Goal: Task Accomplishment & Management: Use online tool/utility

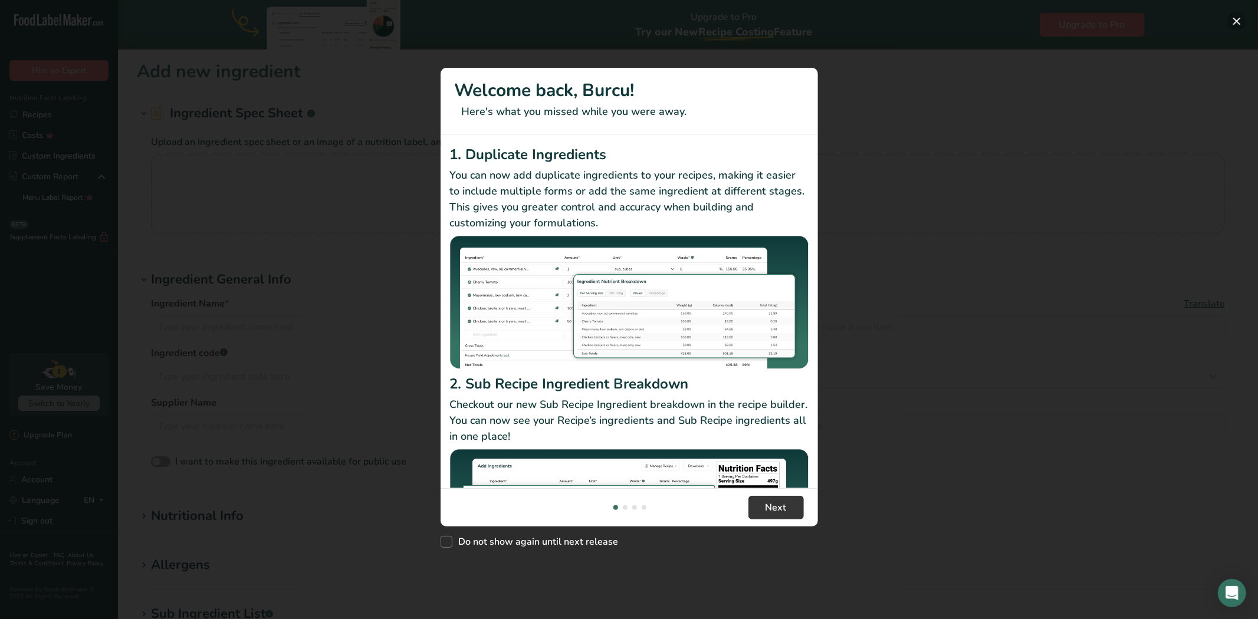
click at [1234, 20] on button "New Features" at bounding box center [1237, 21] width 19 height 19
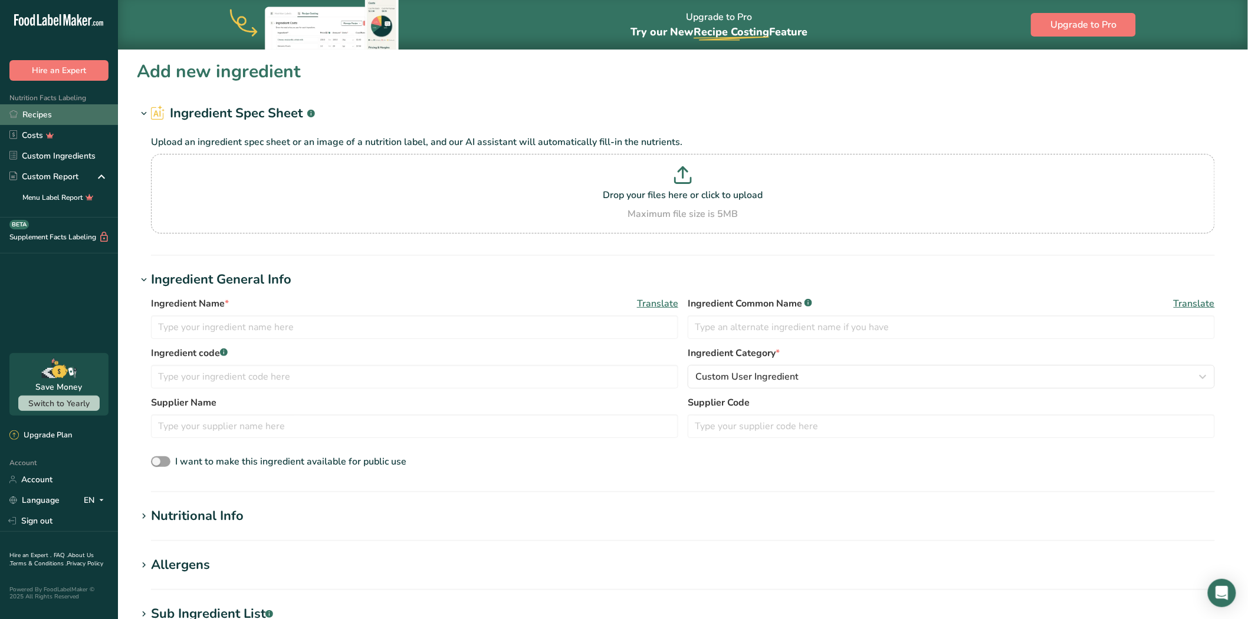
click at [44, 113] on link "Recipes" at bounding box center [59, 114] width 118 height 21
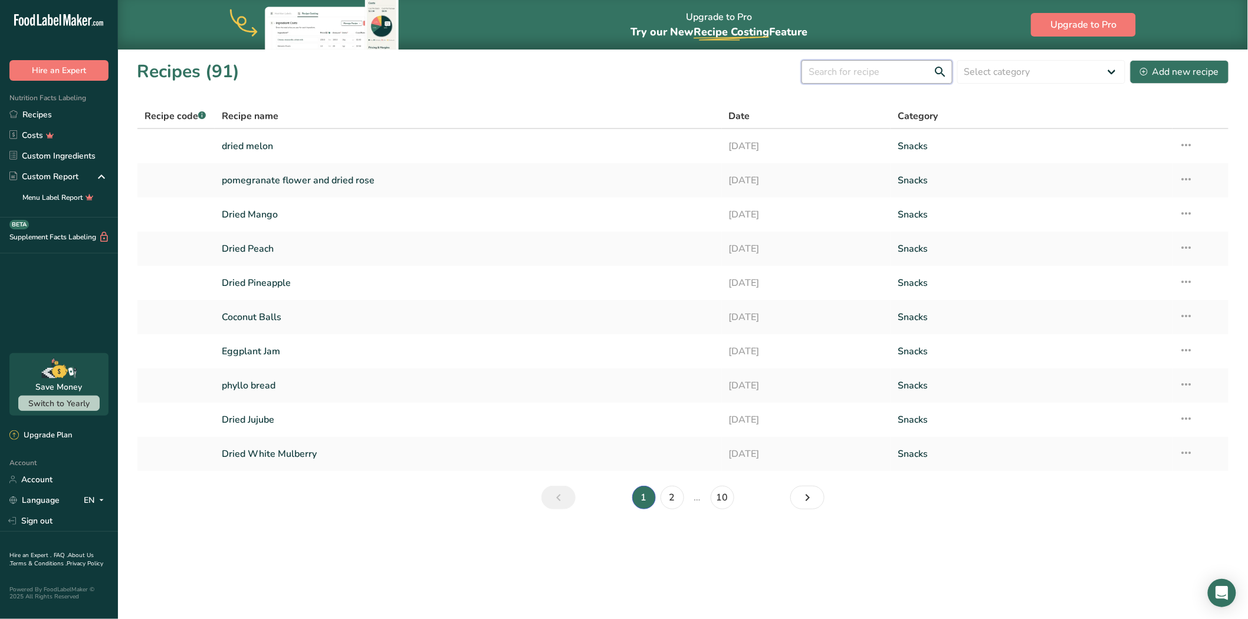
click at [834, 68] on input "text" at bounding box center [877, 72] width 151 height 24
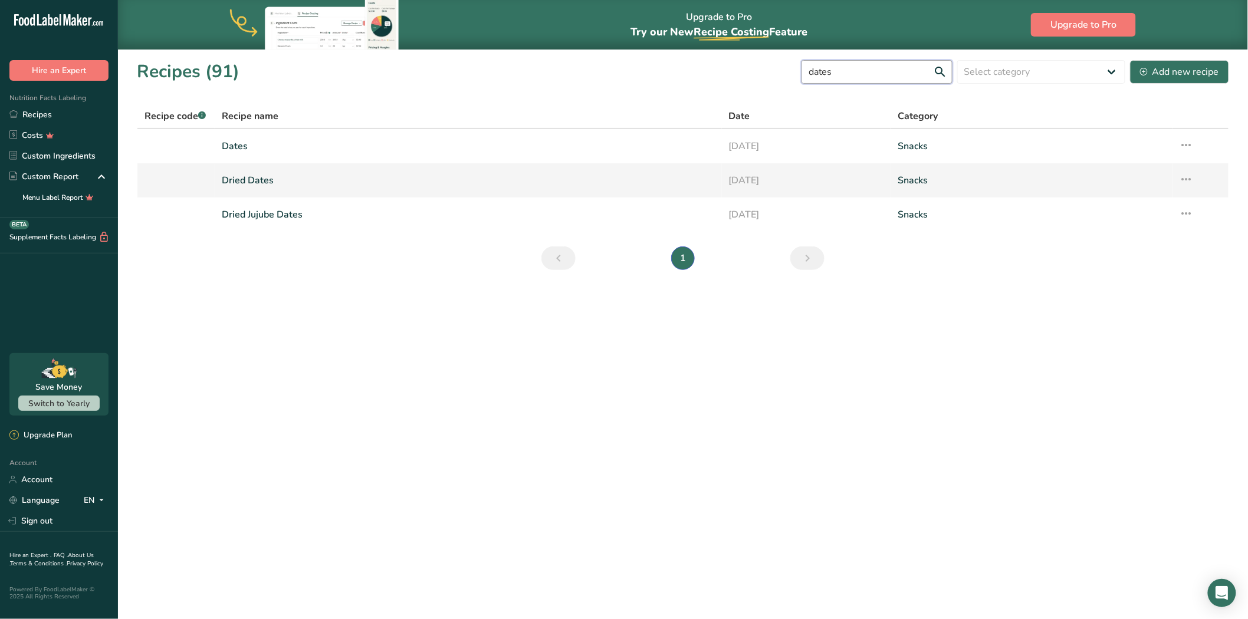
type input "dates"
click at [689, 184] on link "Dried Dates" at bounding box center [468, 180] width 493 height 25
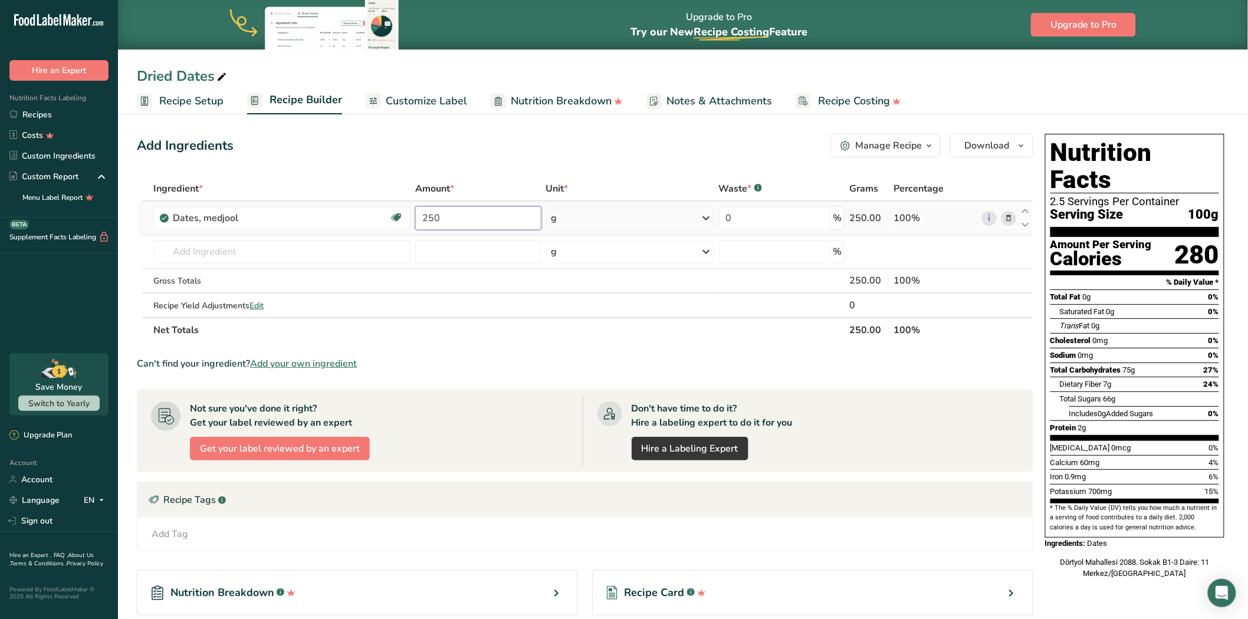
drag, startPoint x: 478, startPoint y: 205, endPoint x: 419, endPoint y: 221, distance: 60.5
click at [419, 221] on input "250" at bounding box center [478, 218] width 126 height 24
type input "1000"
click at [677, 224] on div "Ingredient * Amount * Unit * Waste * .a-a{fill:#347362;}.b-a{fill:#fff;} Grams …" at bounding box center [585, 259] width 897 height 166
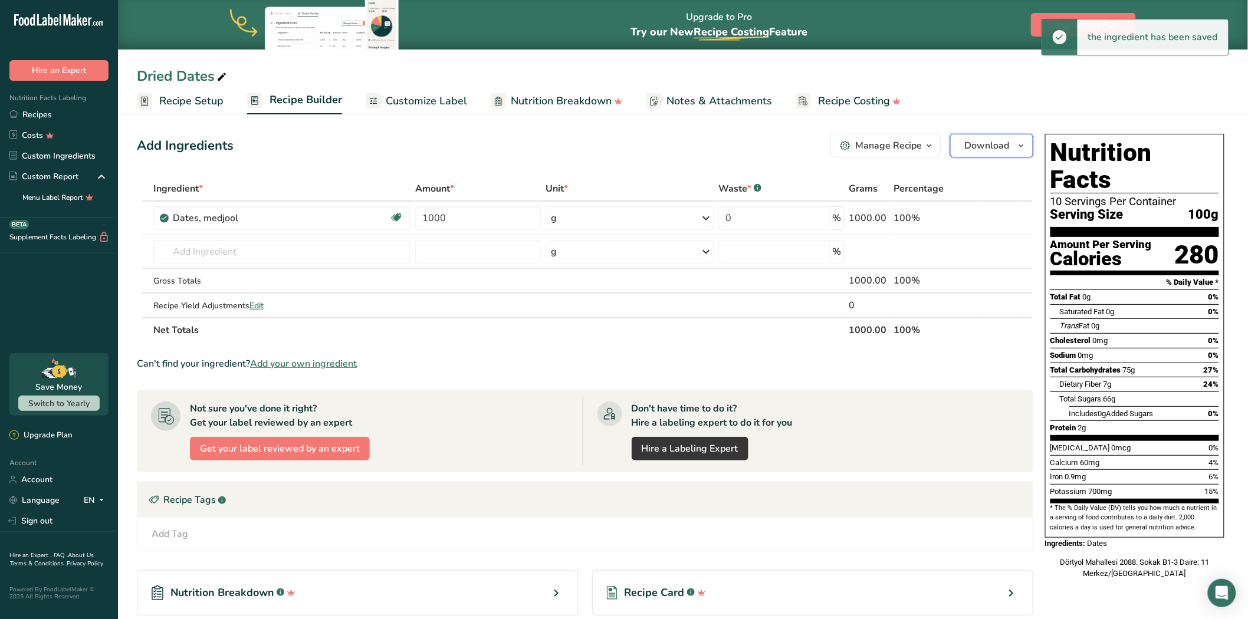
click at [976, 148] on span "Download" at bounding box center [987, 146] width 45 height 14
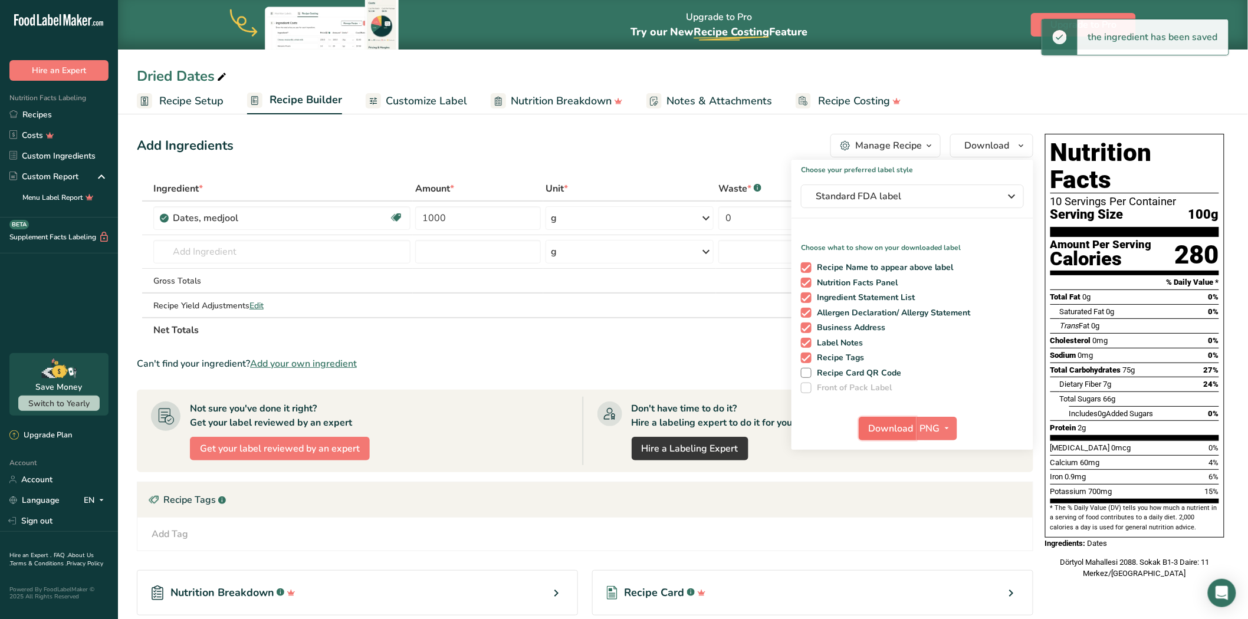
click at [899, 425] on span "Download" at bounding box center [891, 429] width 45 height 14
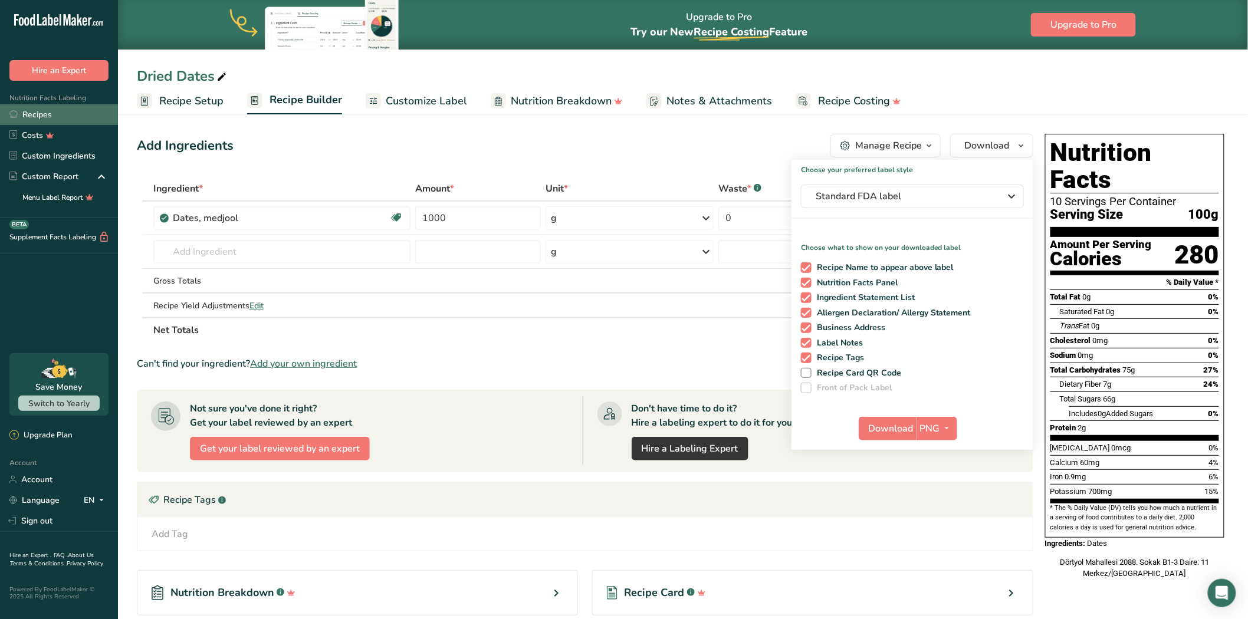
click at [74, 118] on link "Recipes" at bounding box center [59, 114] width 118 height 21
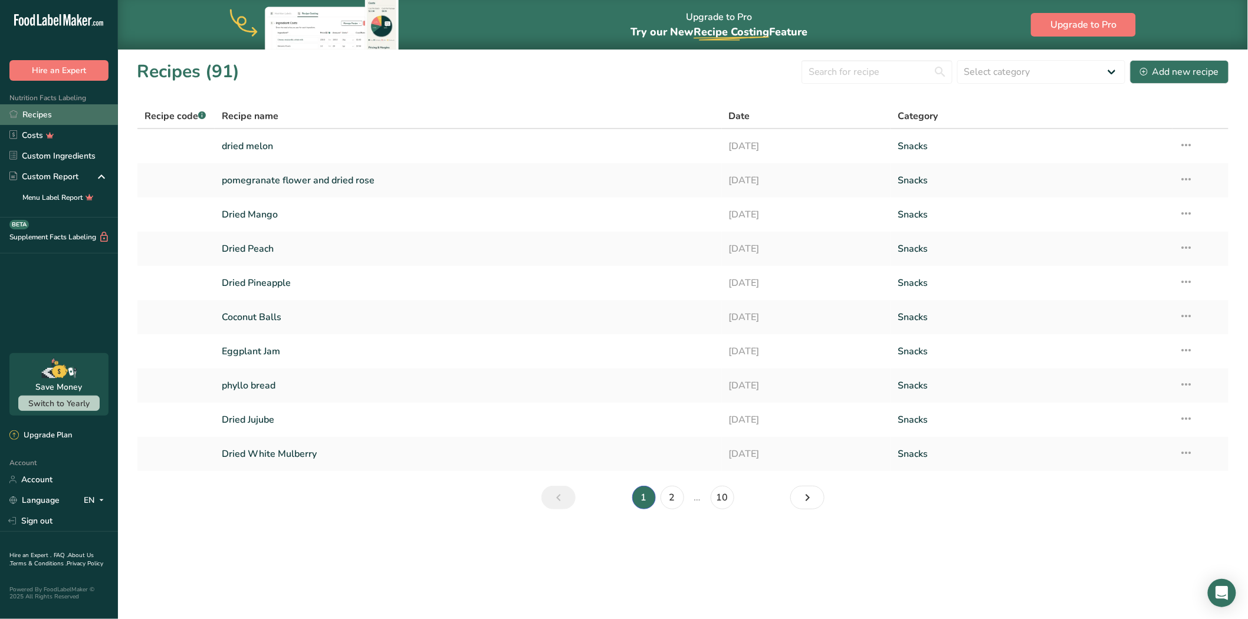
click at [99, 120] on link "Recipes" at bounding box center [59, 114] width 118 height 21
click at [828, 73] on input "text" at bounding box center [877, 72] width 151 height 24
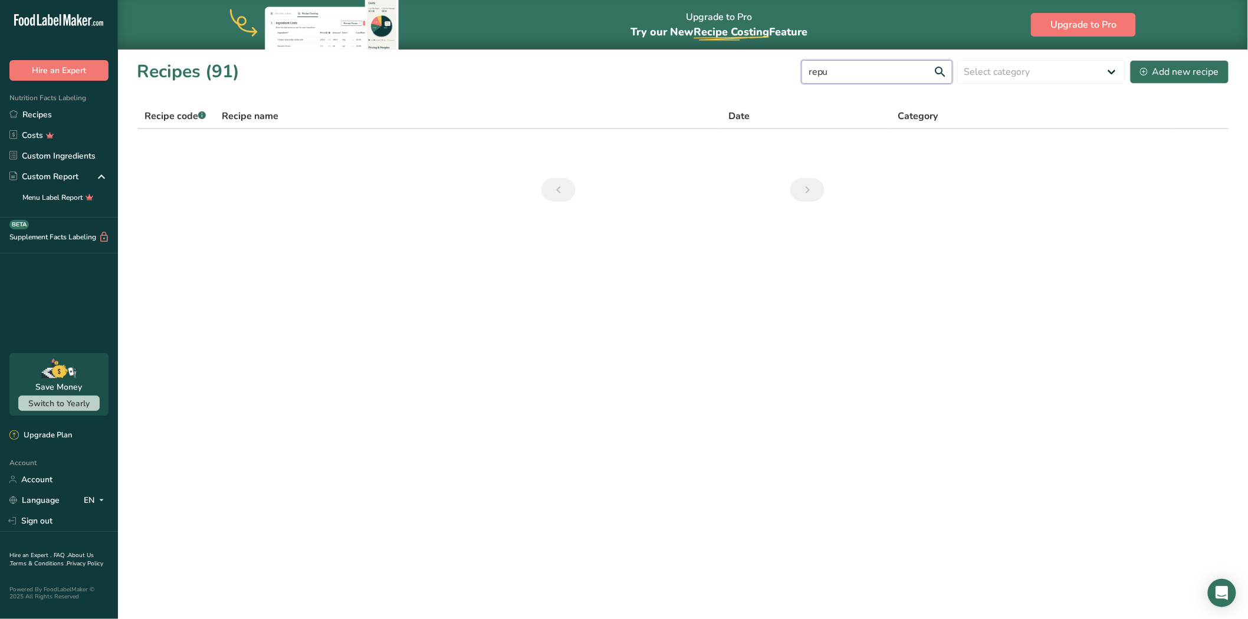
click at [828, 73] on input "repu" at bounding box center [877, 72] width 151 height 24
click at [841, 70] on input "repu" at bounding box center [877, 72] width 151 height 24
type input "r"
type input "flour"
click at [34, 116] on link "Recipes" at bounding box center [59, 114] width 118 height 21
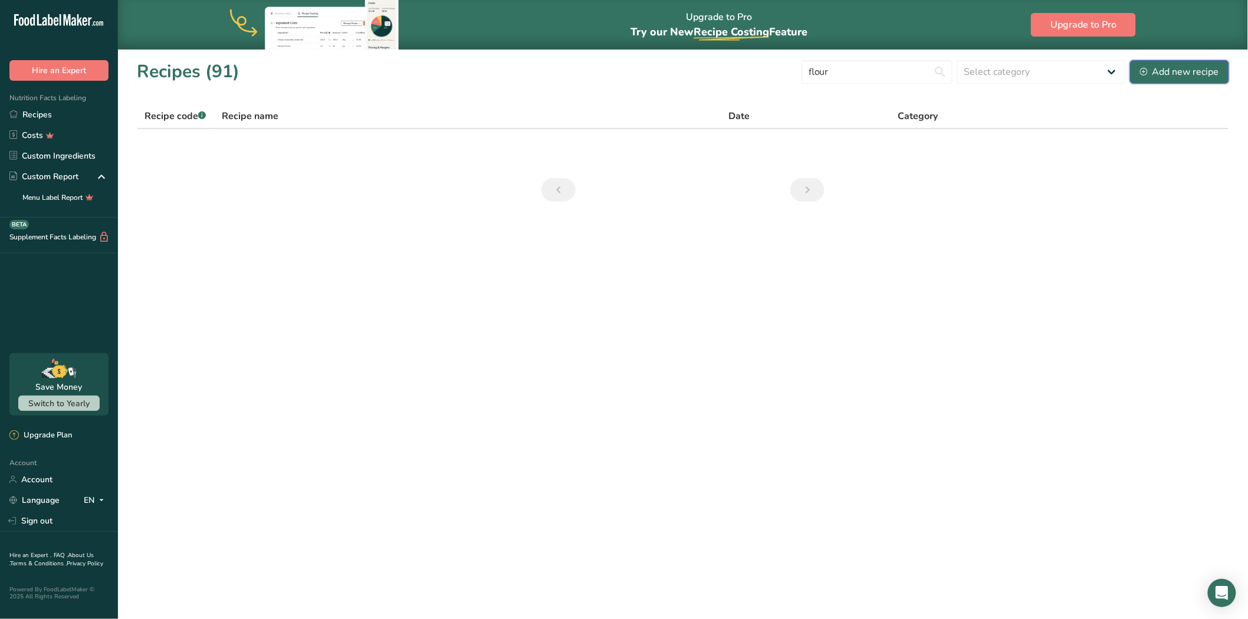
click at [1172, 80] on button "Add new recipe" at bounding box center [1179, 72] width 99 height 24
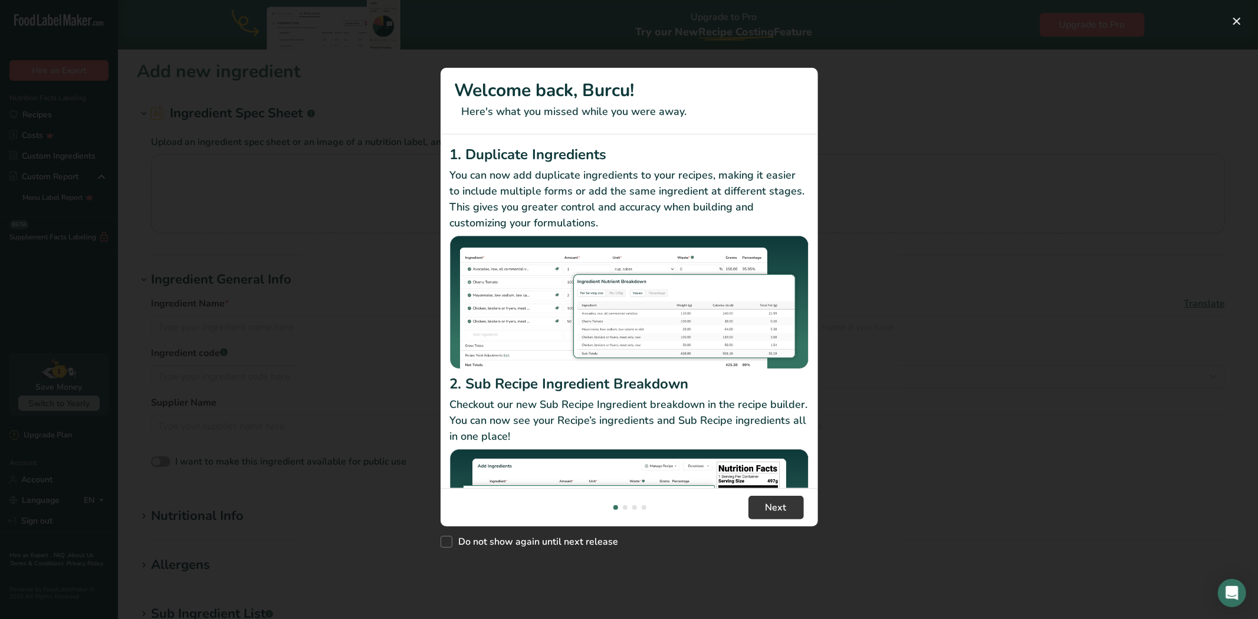
drag, startPoint x: 680, startPoint y: 215, endPoint x: 675, endPoint y: 209, distance: 7.6
click at [675, 209] on div "1. Duplicate Ingredients You can now add duplicate ingredients to your recipes,…" at bounding box center [630, 312] width 378 height 354
click at [772, 506] on span "Next" at bounding box center [776, 508] width 21 height 14
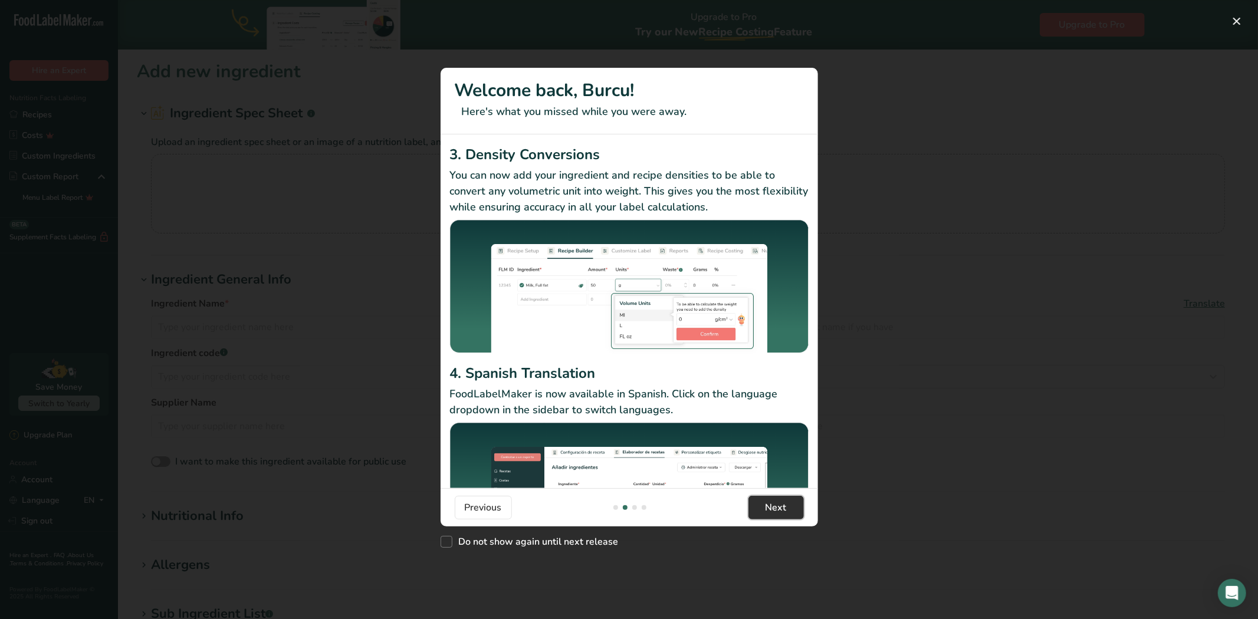
click at [772, 506] on span "Next" at bounding box center [776, 508] width 21 height 14
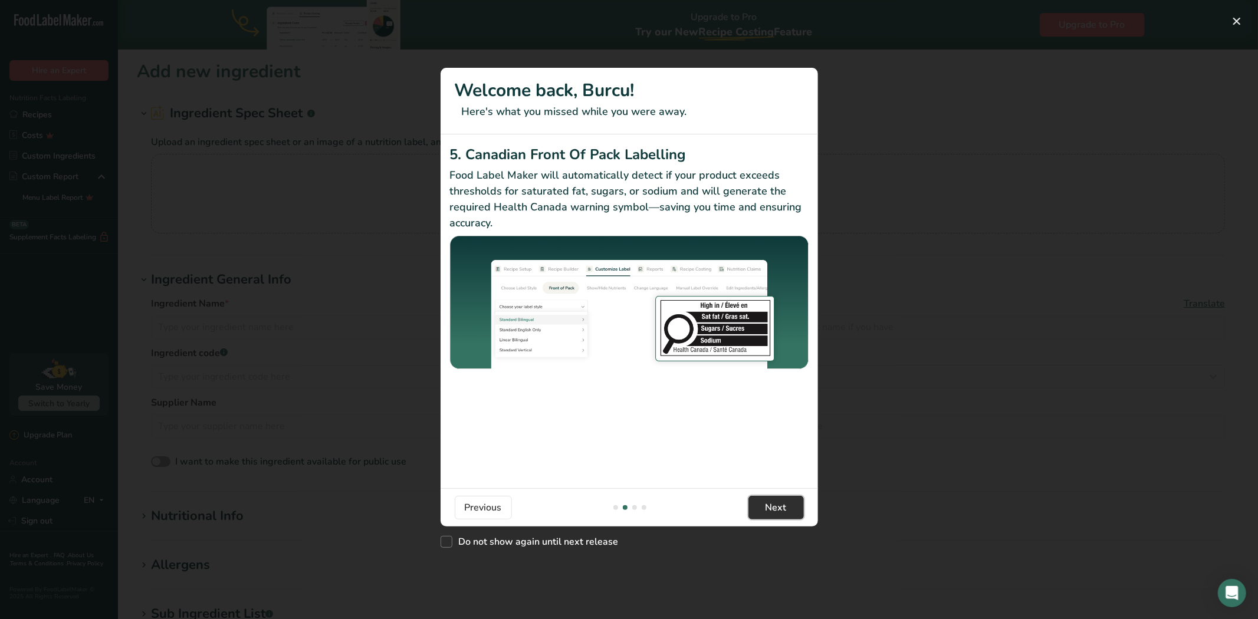
click at [772, 506] on span "Next" at bounding box center [776, 508] width 21 height 14
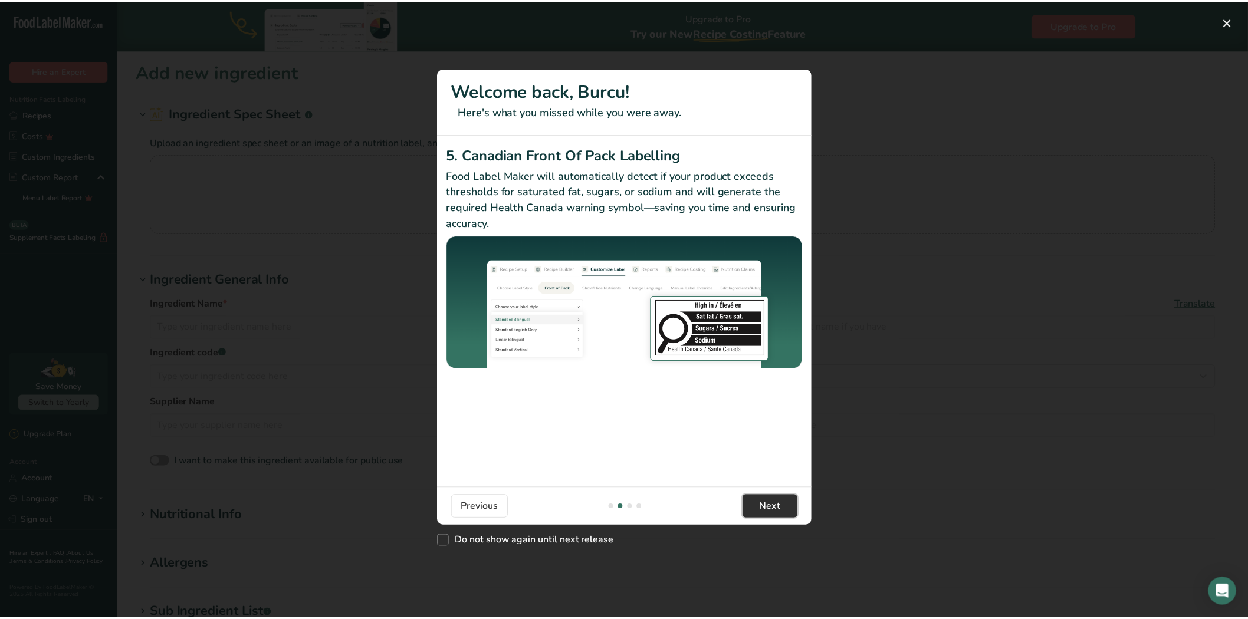
scroll to position [0, 1133]
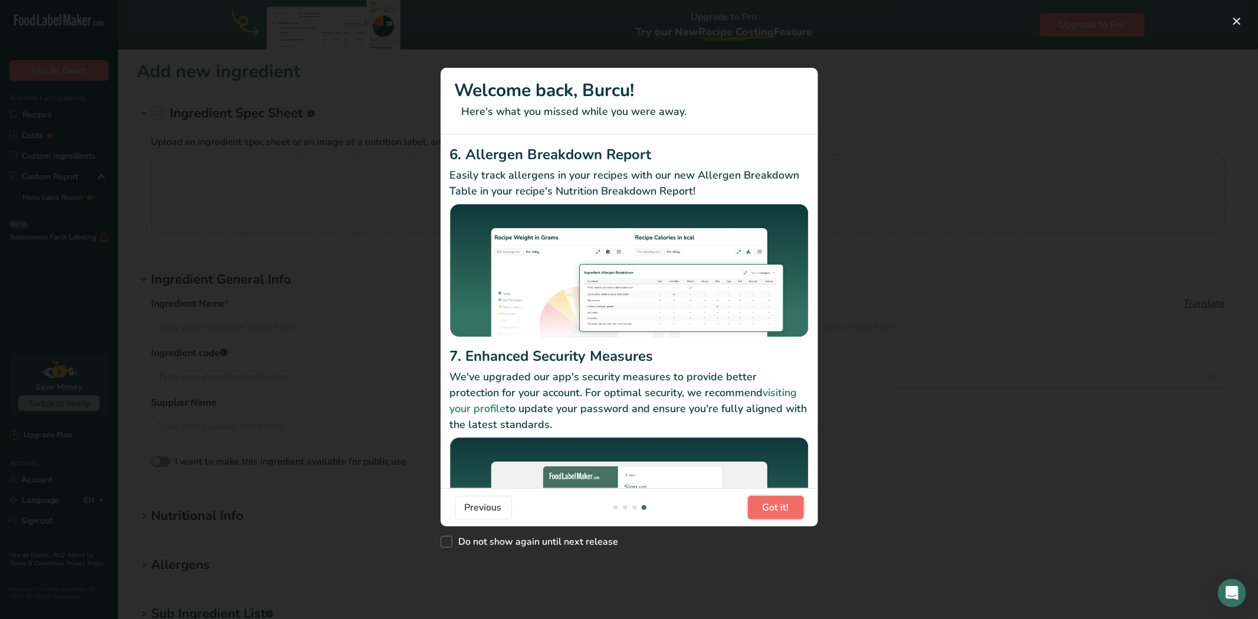
click at [772, 506] on span "Got it!" at bounding box center [776, 508] width 27 height 14
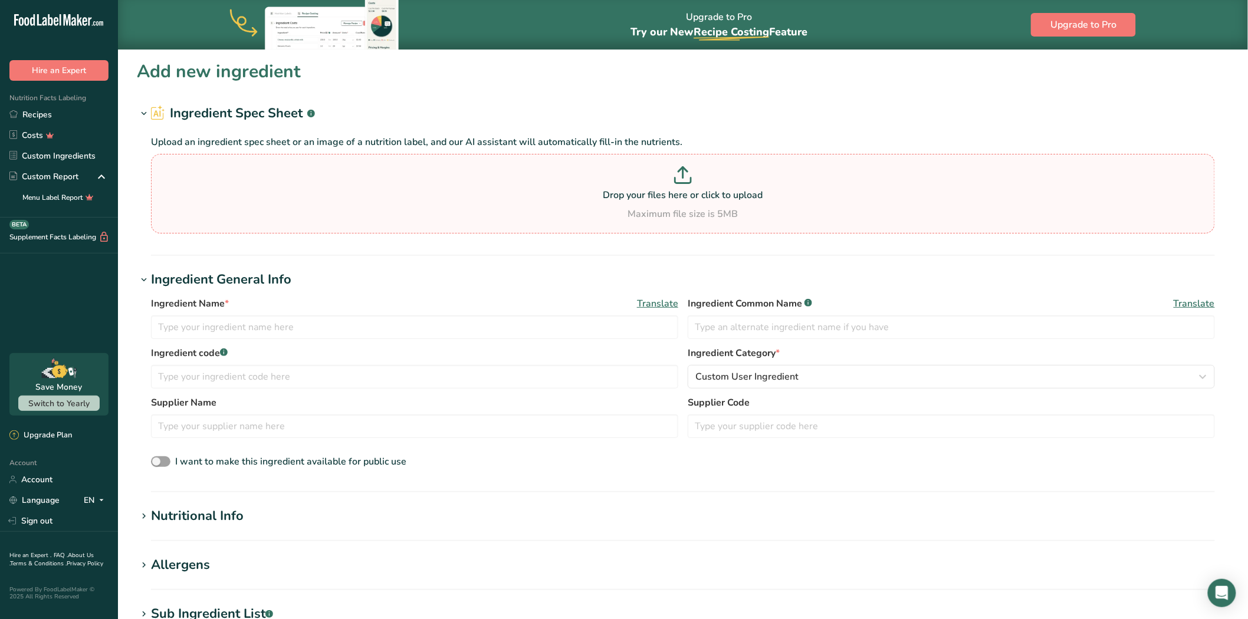
click at [622, 204] on div "Drop your files here or click to upload Maximum file size is 5MB" at bounding box center [683, 193] width 1058 height 55
click at [622, 204] on input "Drop your files here or click to upload Maximum file size is 5MB" at bounding box center [683, 194] width 1064 height 80
type input "C:\fakepath\siyez.png"
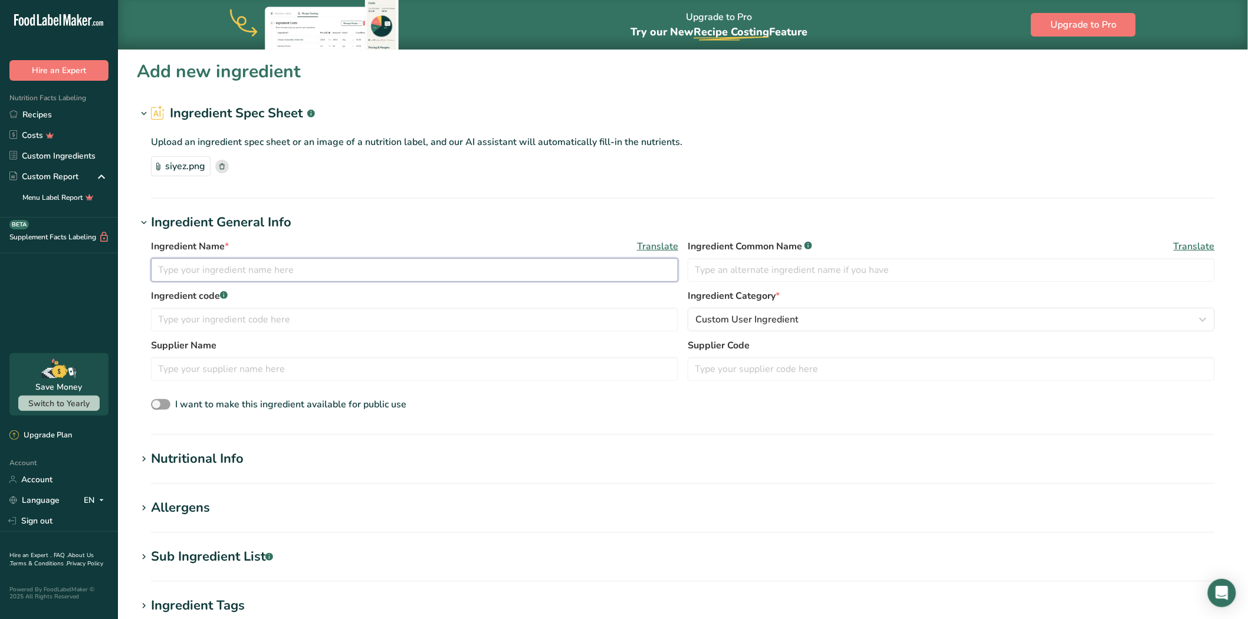
click at [394, 274] on input "text" at bounding box center [414, 270] width 527 height 24
paste input "einkorn flour"
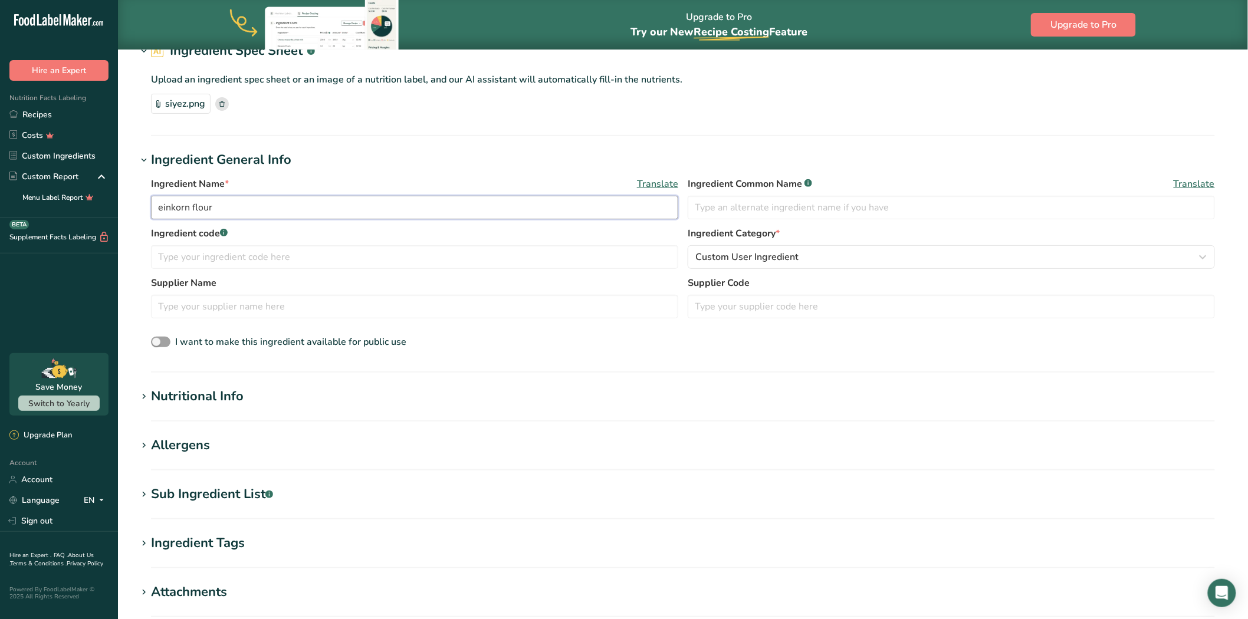
scroll to position [63, 0]
type input "einkorn flour"
click at [748, 268] on div "Ingredient code .a-a{fill:#347362;}.b-a{fill:#fff;} Ingredient Category * Custo…" at bounding box center [683, 251] width 1064 height 50
click at [746, 261] on span "Custom User Ingredient" at bounding box center [747, 257] width 103 height 14
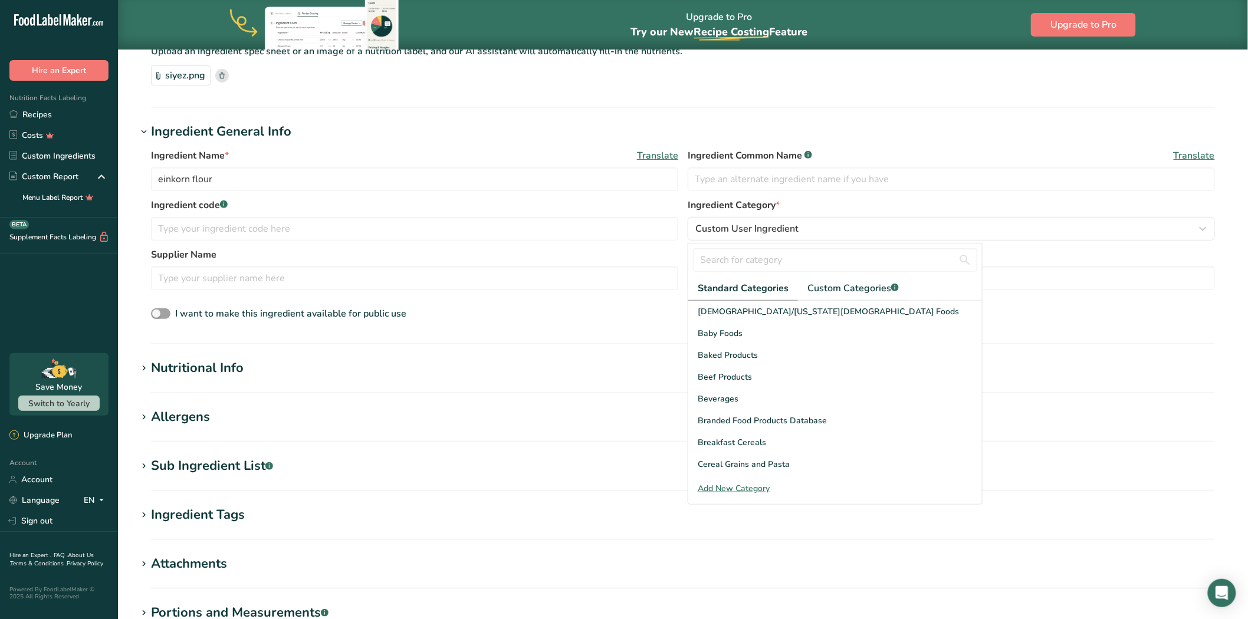
scroll to position [455, 0]
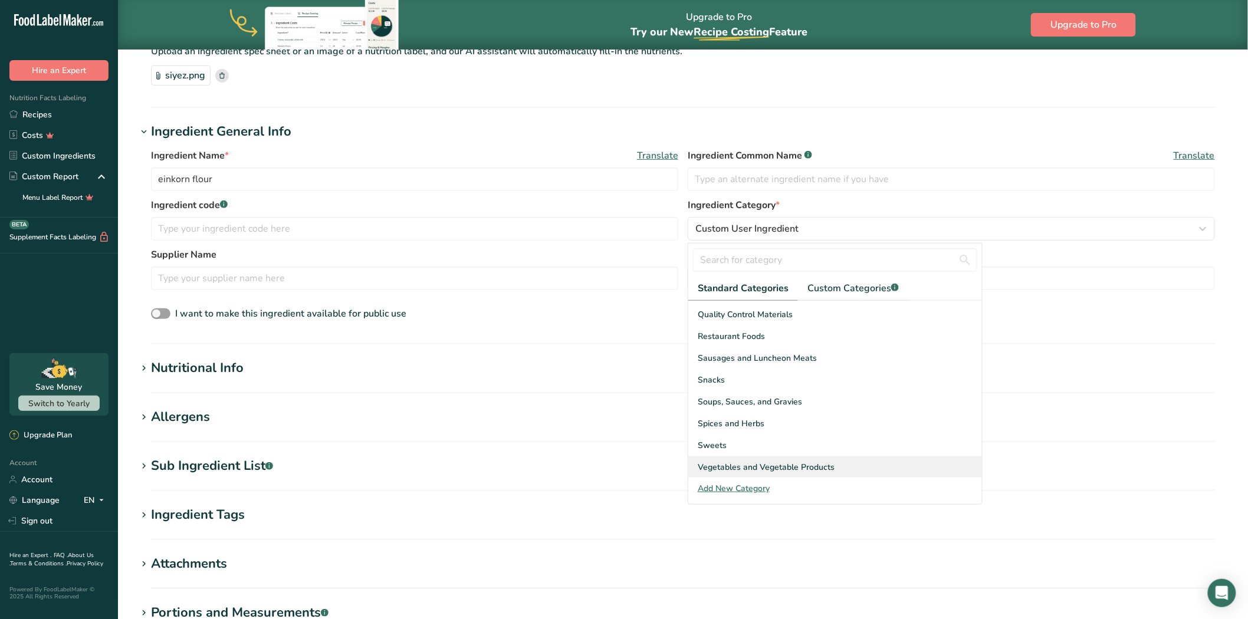
drag, startPoint x: 692, startPoint y: 311, endPoint x: 837, endPoint y: 462, distance: 209.1
click at [837, 462] on div "[DEMOGRAPHIC_DATA]/[US_STATE][DEMOGRAPHIC_DATA] Foods Baby Foods Baked Products…" at bounding box center [836, 161] width 294 height 633
copy div "American Indian/[US_STATE] Native Foods Baby Foods Baked Products Beef Products…"
click at [742, 265] on input "text" at bounding box center [835, 260] width 284 height 24
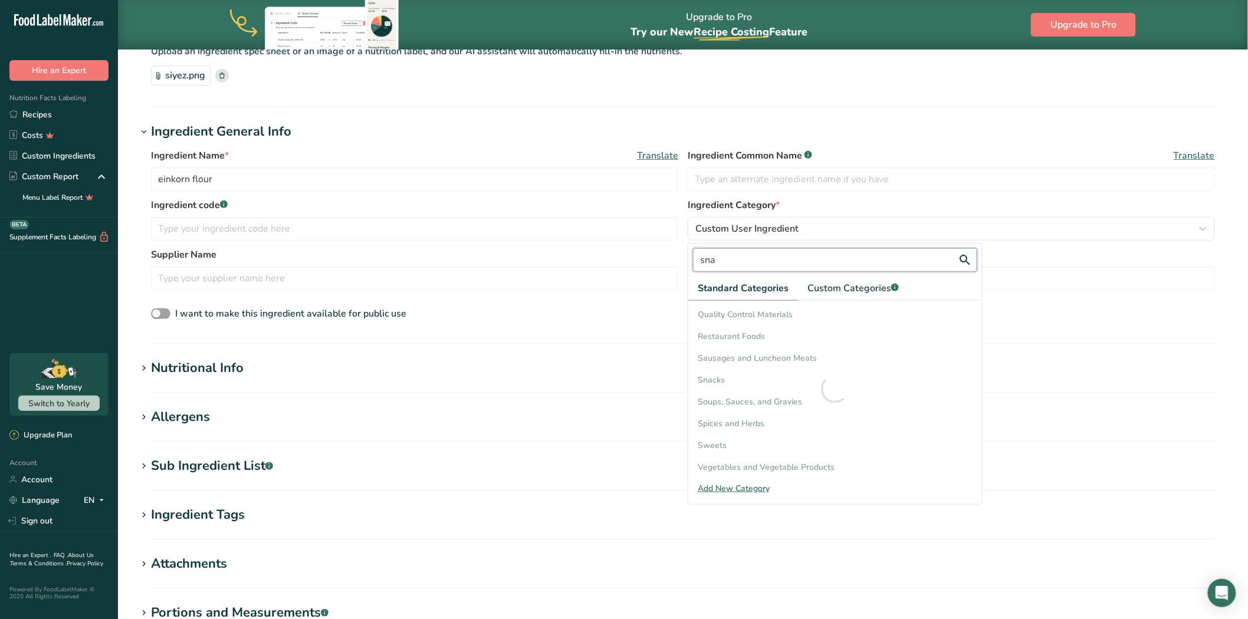
scroll to position [0, 0]
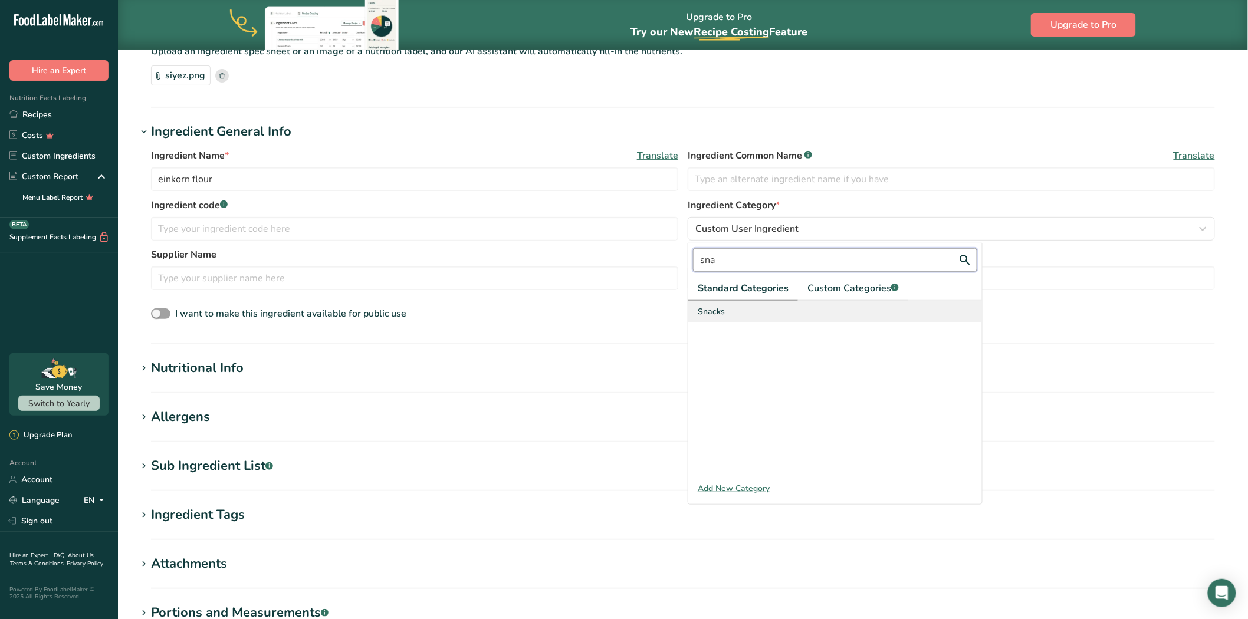
type input "sna"
click at [748, 308] on div "Snacks" at bounding box center [836, 312] width 294 height 22
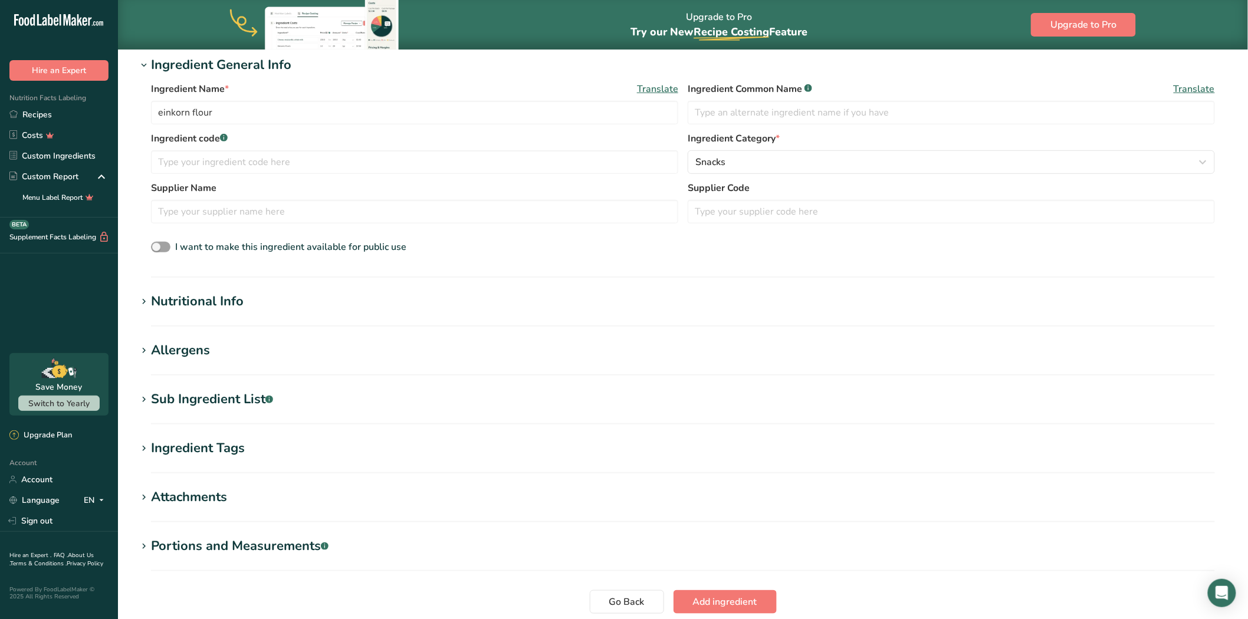
scroll to position [252, 0]
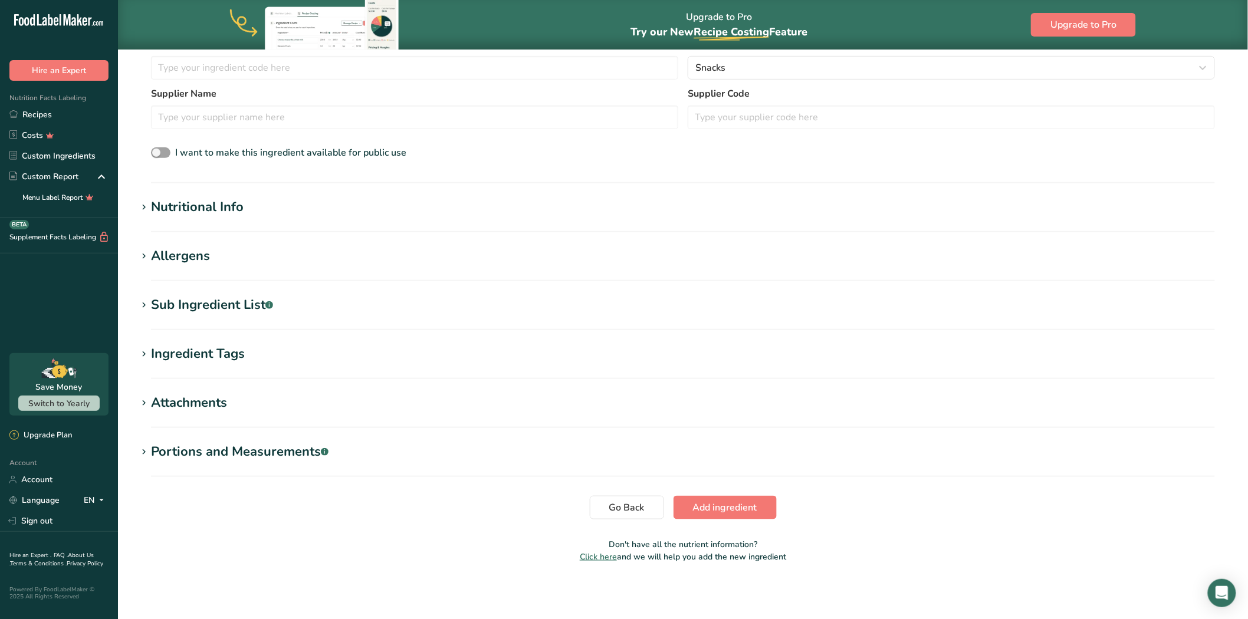
click at [189, 195] on section "Add new ingredient Ingredient Spec Sheet .a-a{fill:#347362;}.b-a{fill:#fff;} Up…" at bounding box center [683, 189] width 1130 height 785
click at [191, 206] on div "Nutritional Info" at bounding box center [197, 207] width 93 height 19
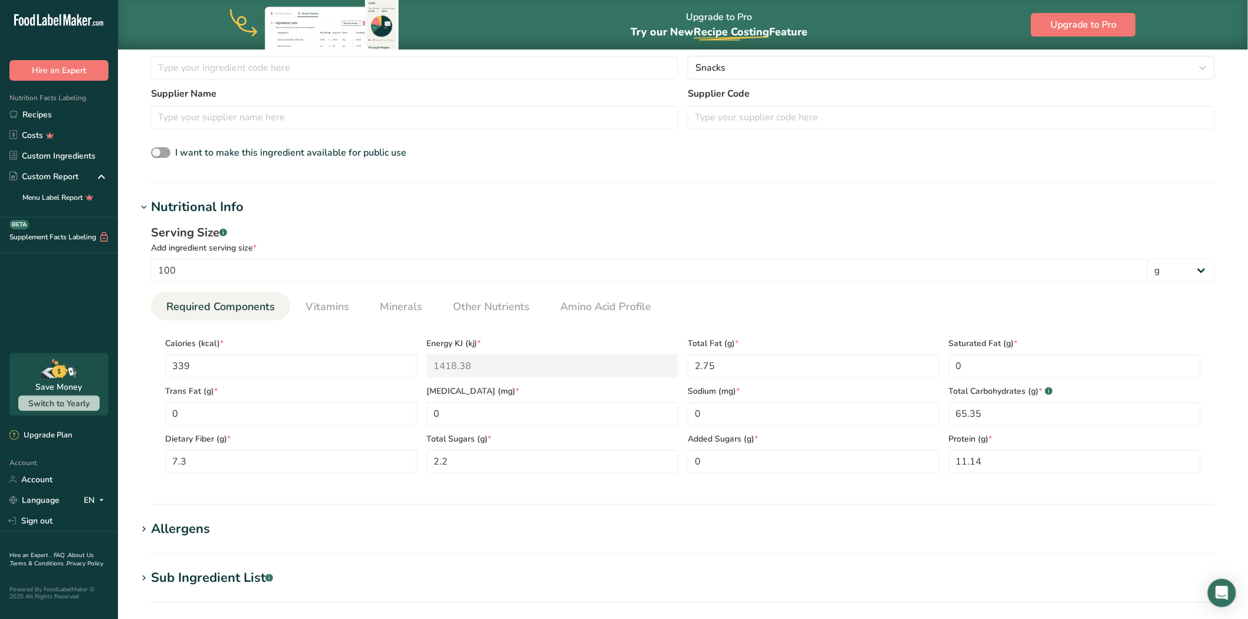
scroll to position [526, 0]
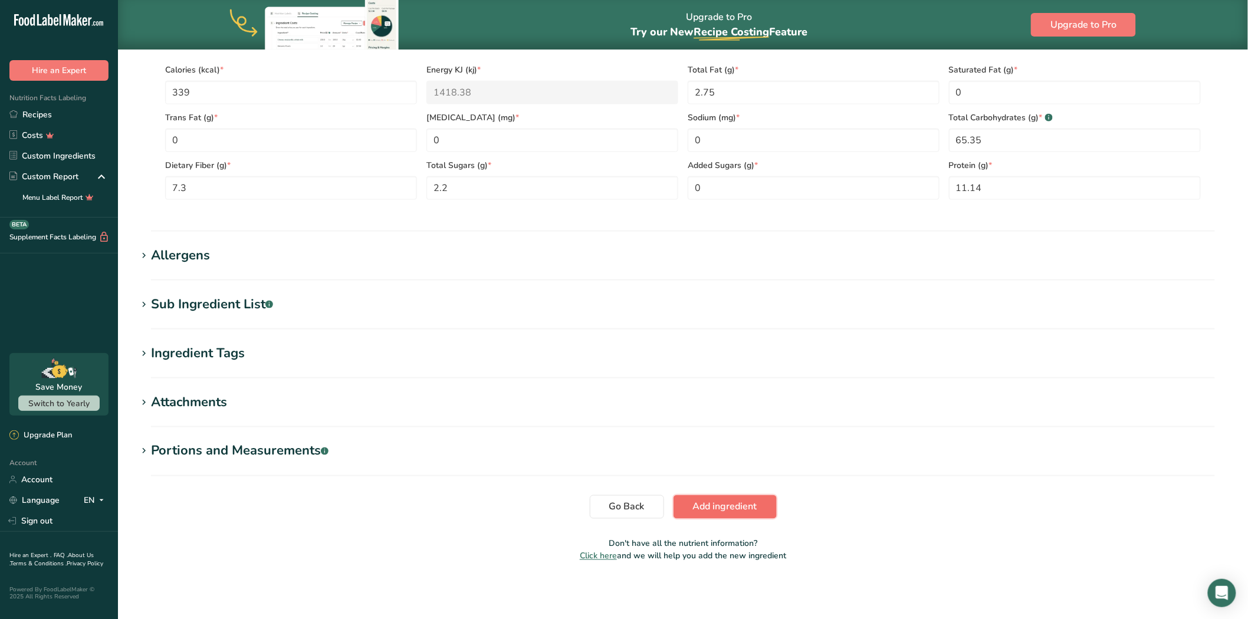
click at [706, 517] on button "Add ingredient" at bounding box center [725, 508] width 103 height 24
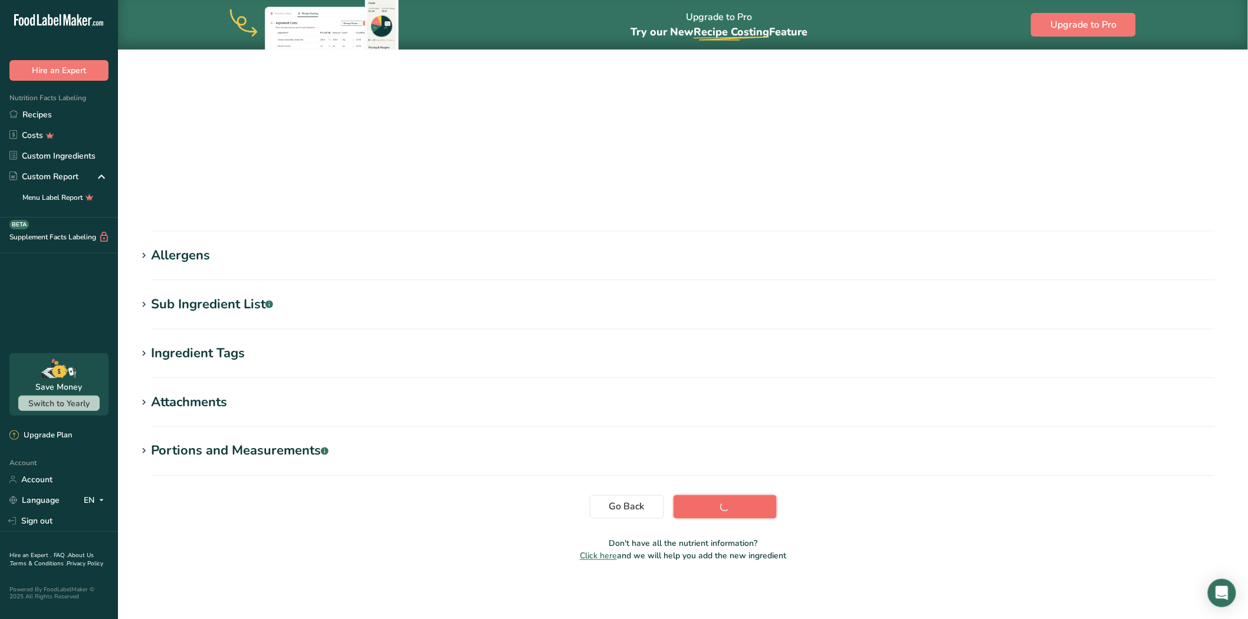
scroll to position [4, 0]
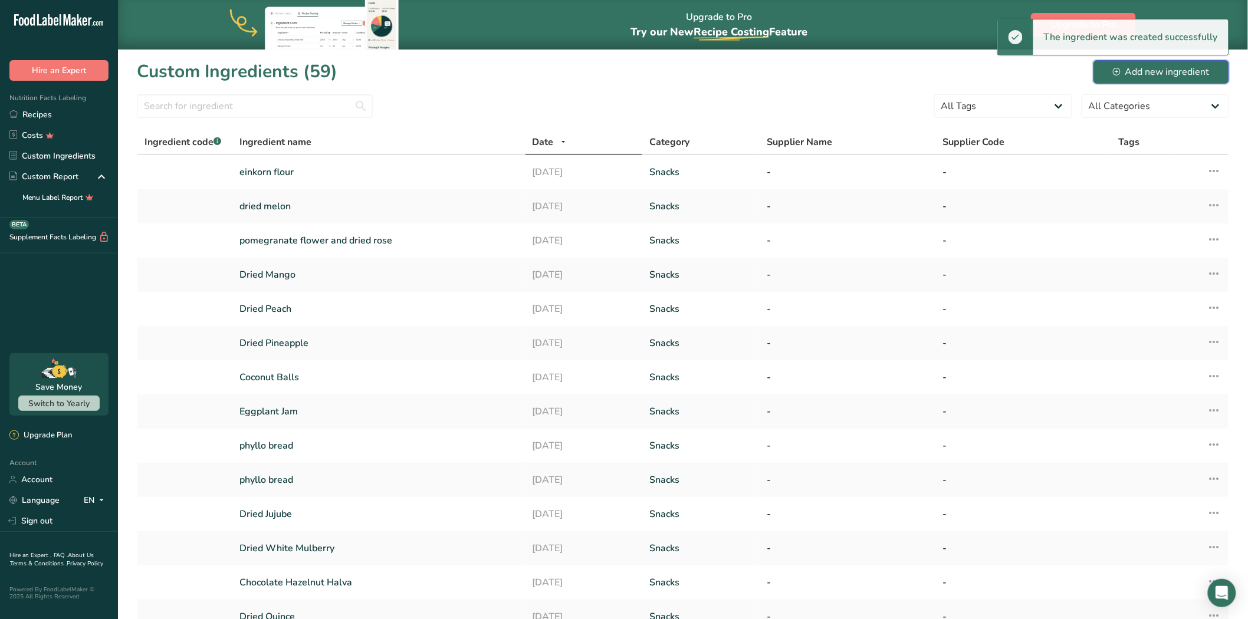
click at [1143, 69] on div "Add new ingredient" at bounding box center [1161, 72] width 97 height 14
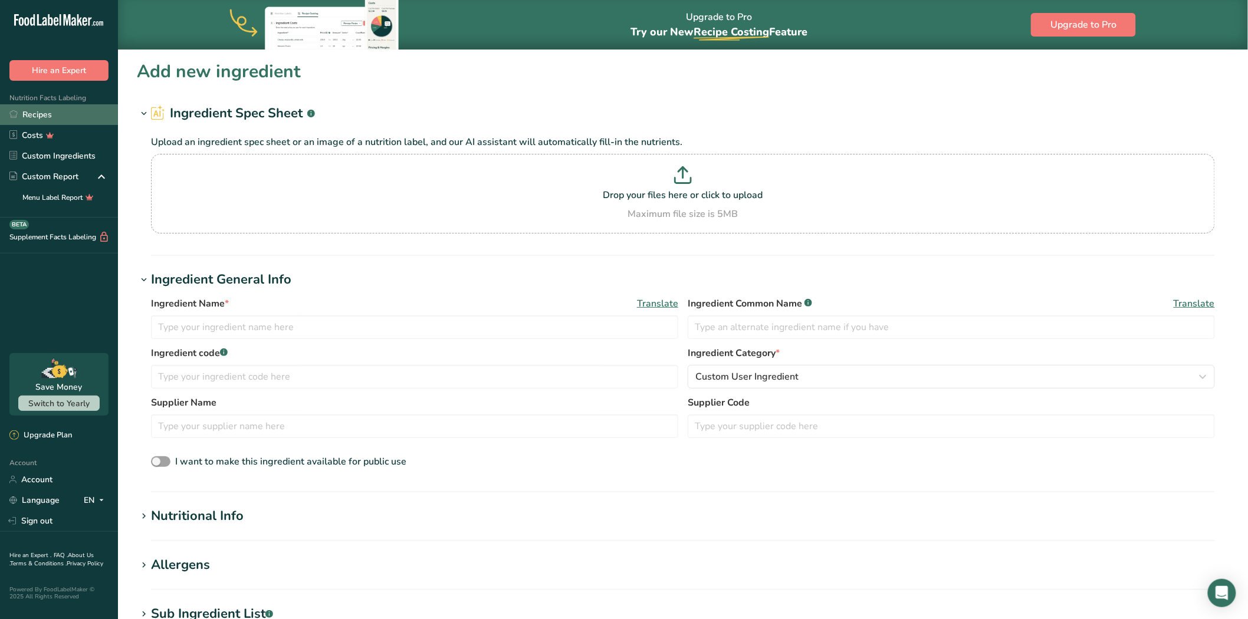
click at [31, 113] on link "Recipes" at bounding box center [59, 114] width 118 height 21
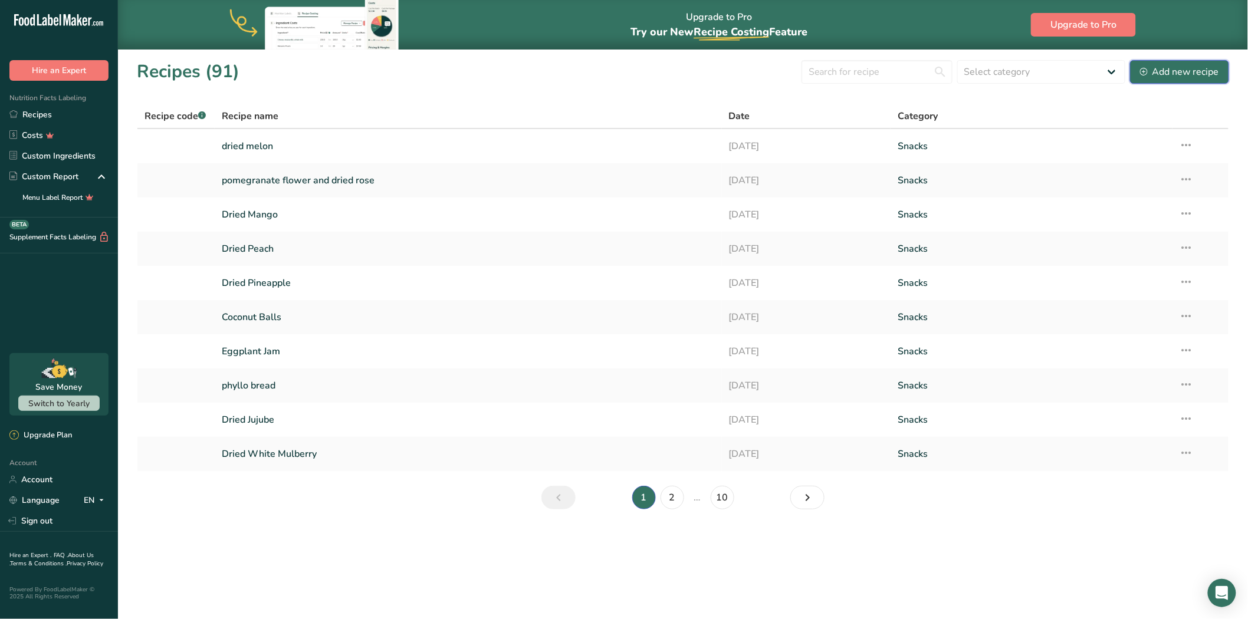
click at [1208, 68] on div "Add new recipe" at bounding box center [1179, 72] width 79 height 14
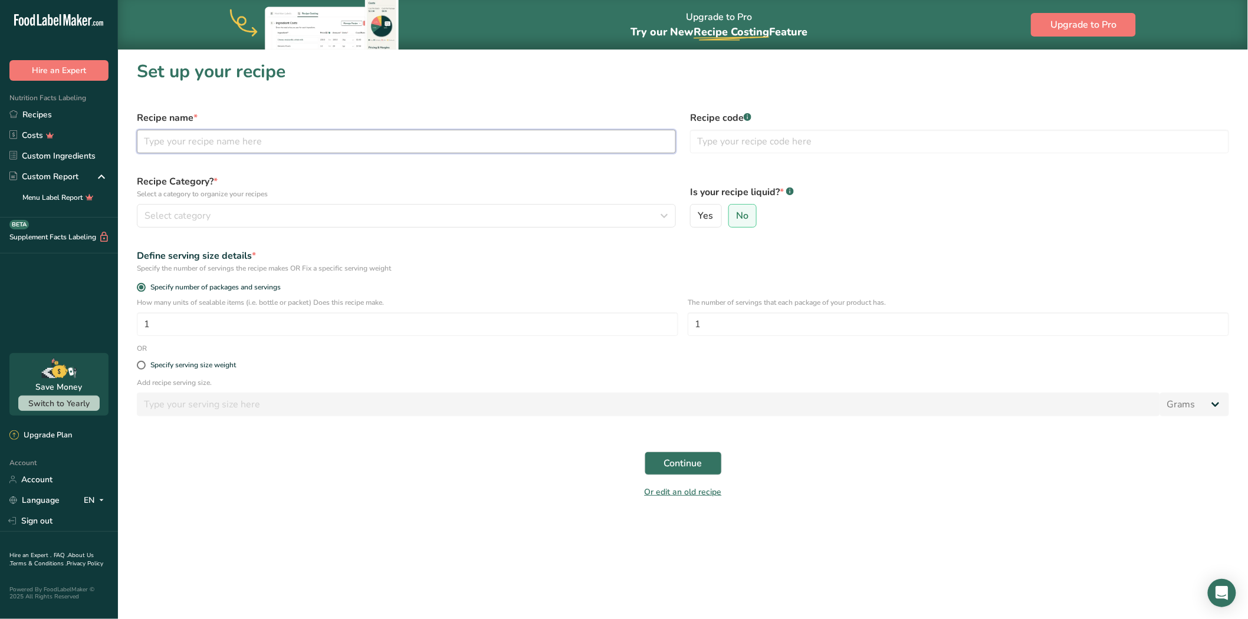
click at [458, 140] on input "text" at bounding box center [406, 142] width 539 height 24
paste input "American Indian/[US_STATE] Native Foods Baby Foods Baked Products Beef Products…"
type input "A"
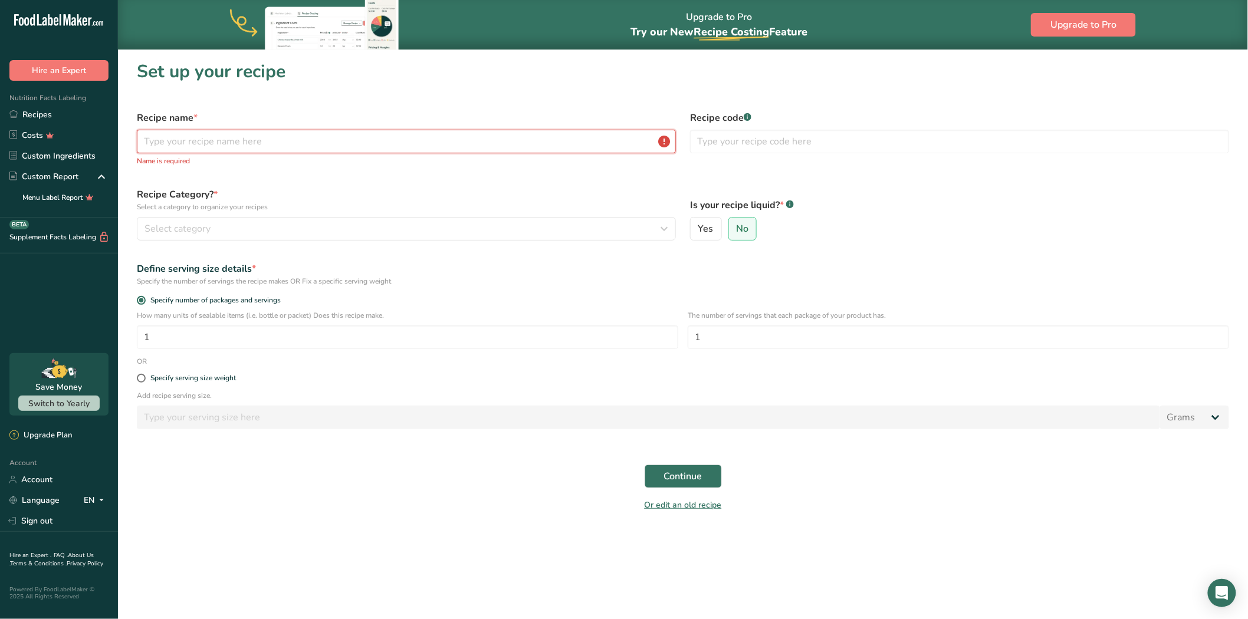
paste input "einkorn flour"
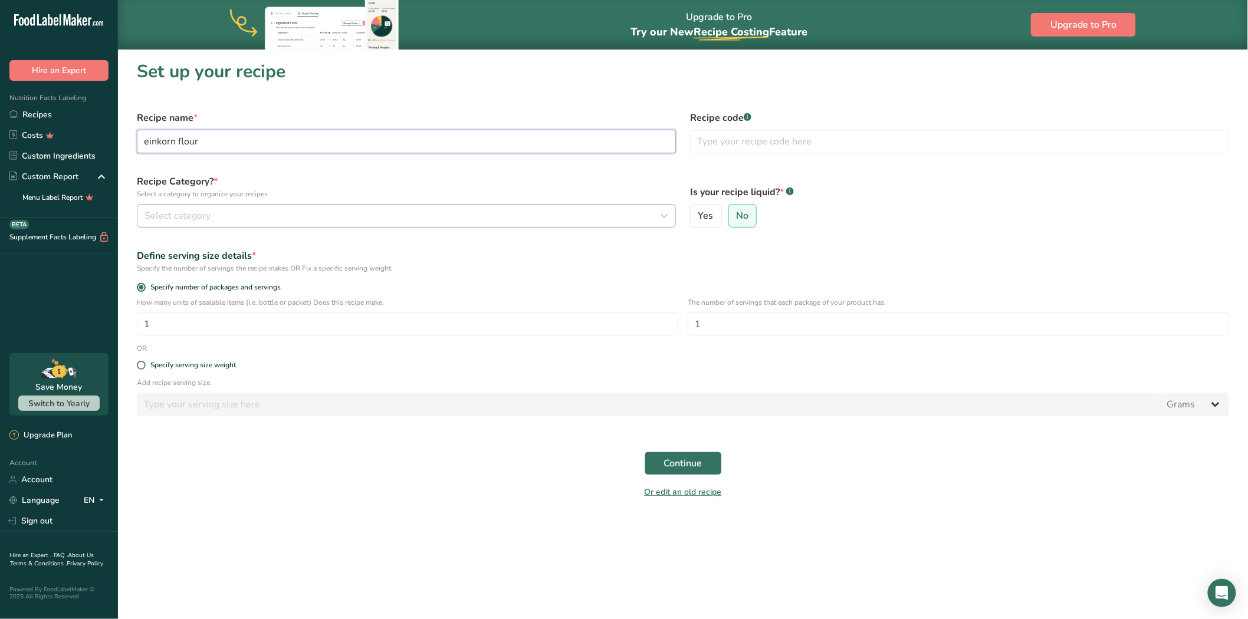
type input "einkorn flour"
click at [477, 222] on div "Select category" at bounding box center [403, 216] width 517 height 14
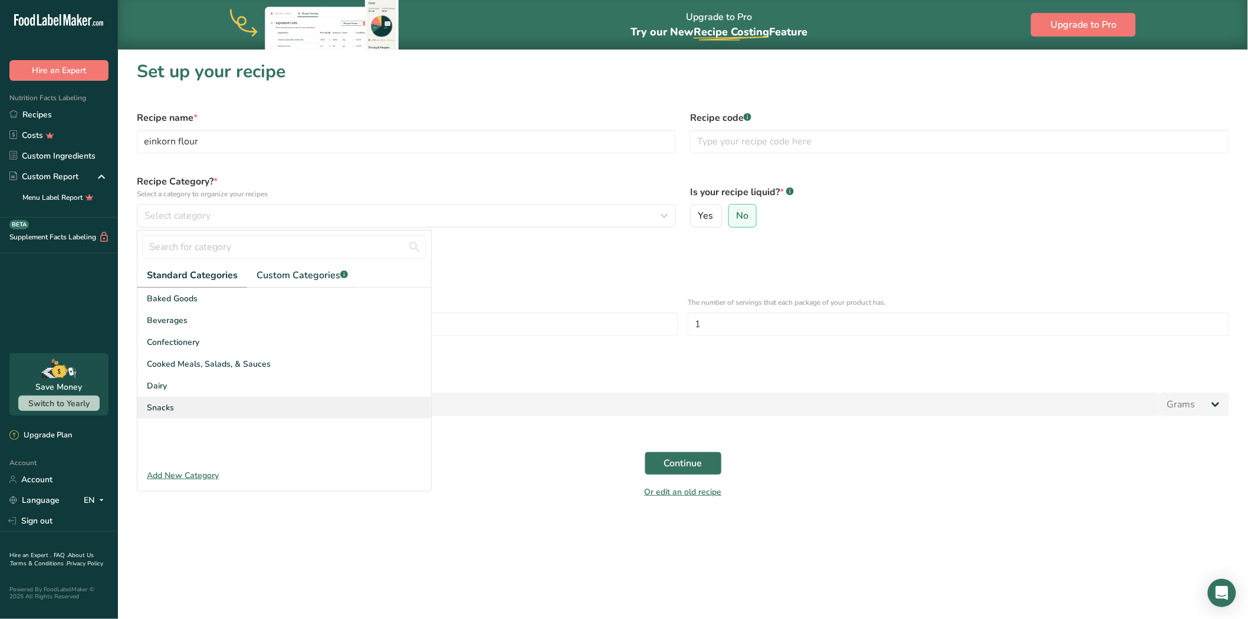
click at [261, 399] on div "Snacks" at bounding box center [284, 408] width 294 height 22
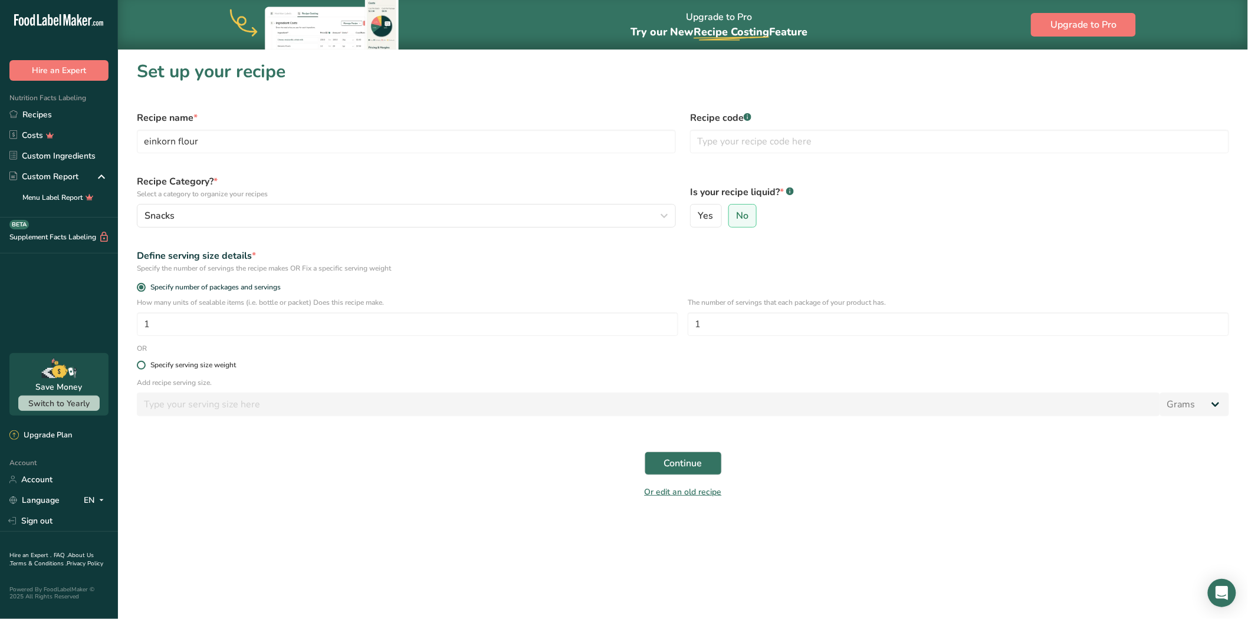
click at [146, 366] on span "Specify serving size weight" at bounding box center [191, 365] width 90 height 9
click at [145, 366] on input "Specify serving size weight" at bounding box center [141, 366] width 8 height 8
radio input "true"
radio input "false"
click at [162, 402] on input "number" at bounding box center [649, 405] width 1024 height 24
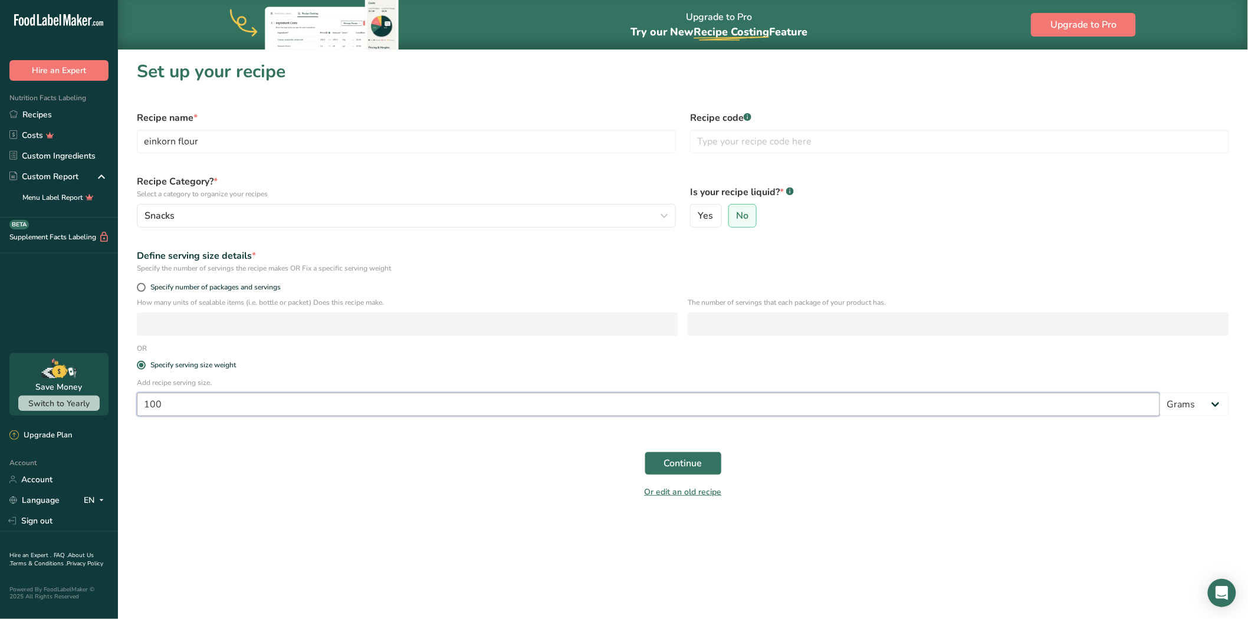
type input "100"
click at [863, 478] on div "Continue" at bounding box center [683, 464] width 1107 height 38
click at [701, 460] on span "Continue" at bounding box center [683, 464] width 38 height 14
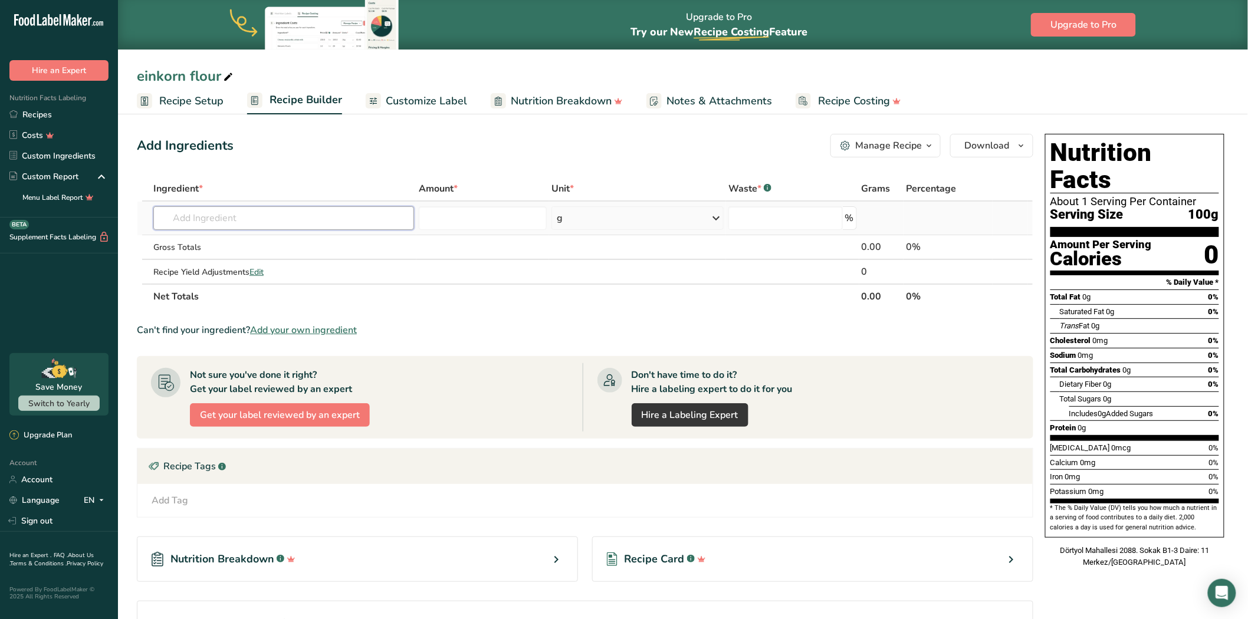
click at [270, 212] on input "text" at bounding box center [283, 218] width 261 height 24
type input "ein"
click at [268, 237] on div "einkorn flour" at bounding box center [274, 242] width 223 height 12
type input "einkorn flour"
type input "0"
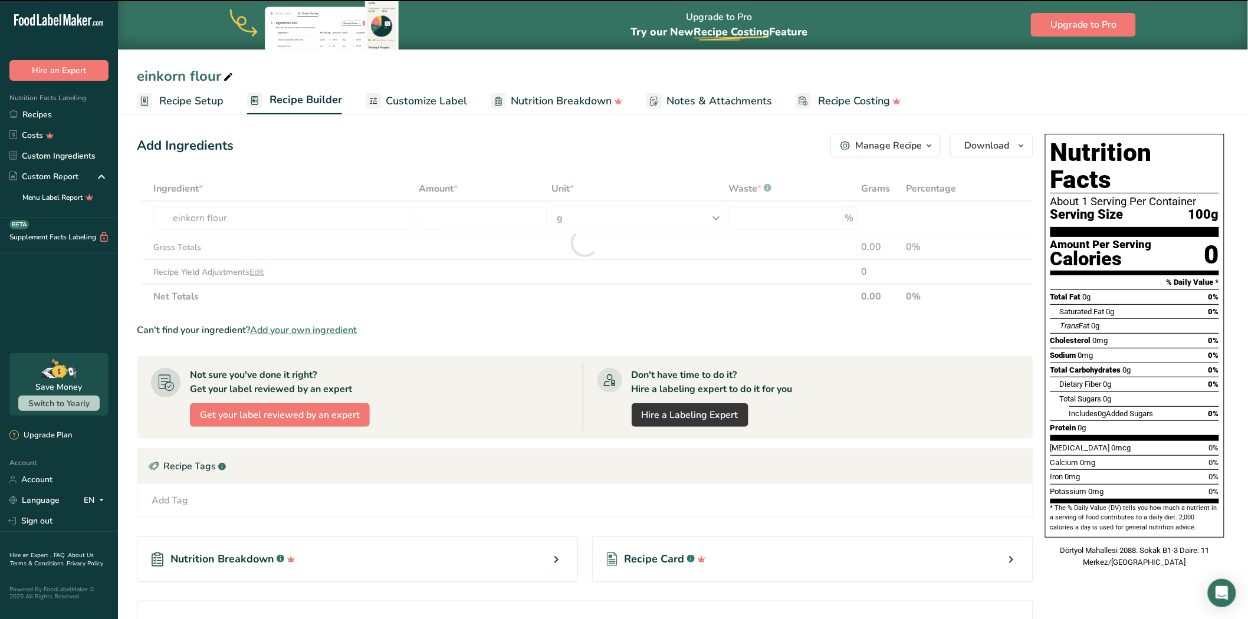
type input "0"
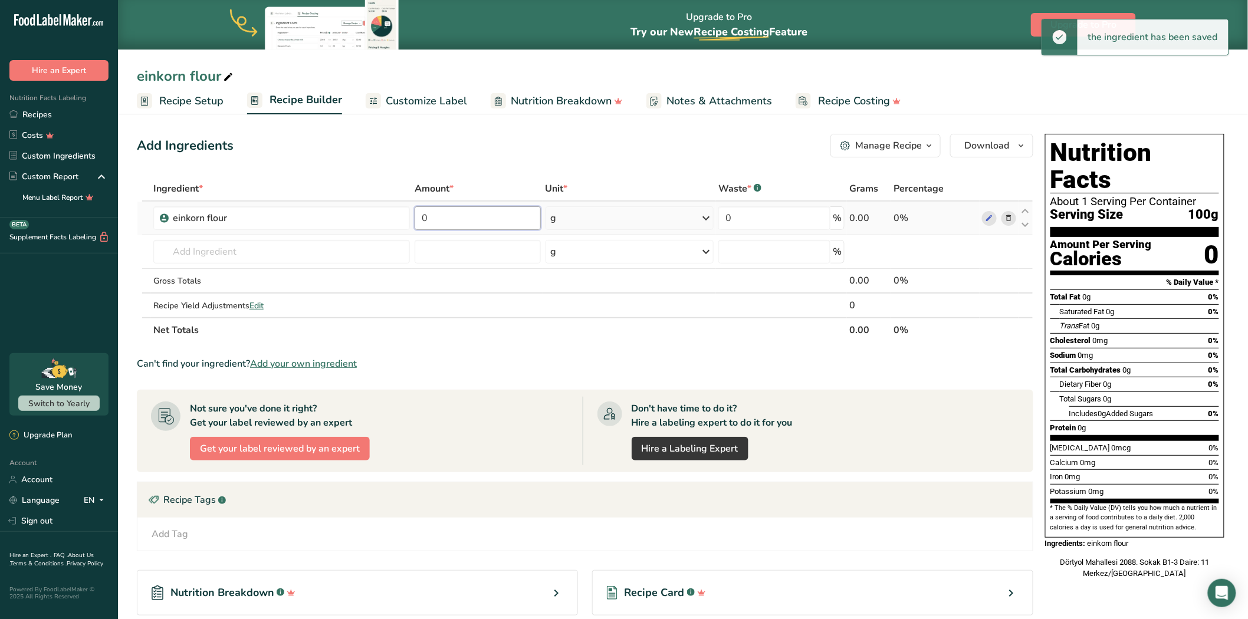
click at [444, 219] on input "0" at bounding box center [478, 218] width 126 height 24
type input "1000"
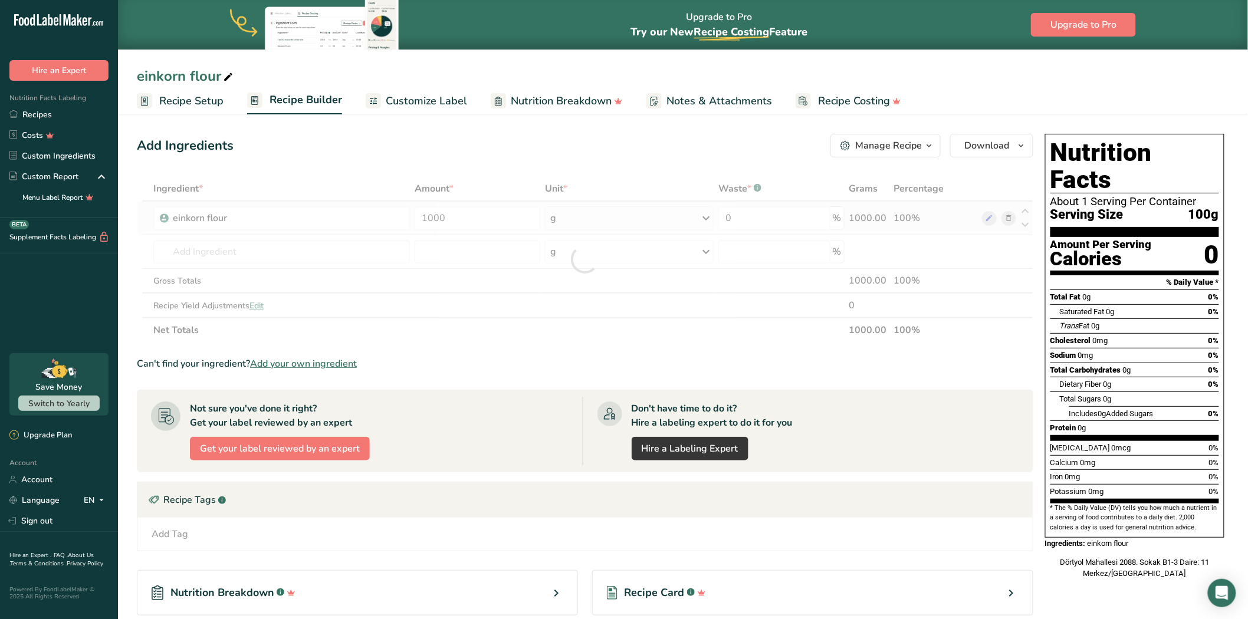
click at [647, 211] on div "Ingredient * Amount * Unit * Waste * .a-a{fill:#347362;}.b-a{fill:#fff;} Grams …" at bounding box center [585, 259] width 897 height 166
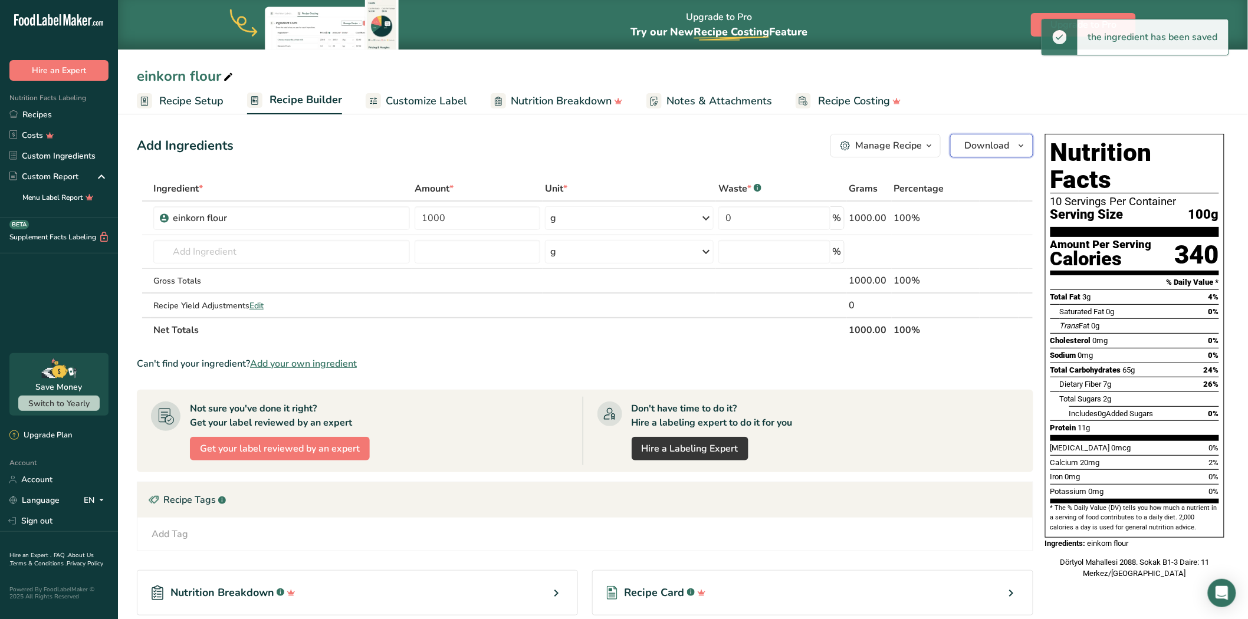
click at [988, 136] on button "Download" at bounding box center [991, 146] width 83 height 24
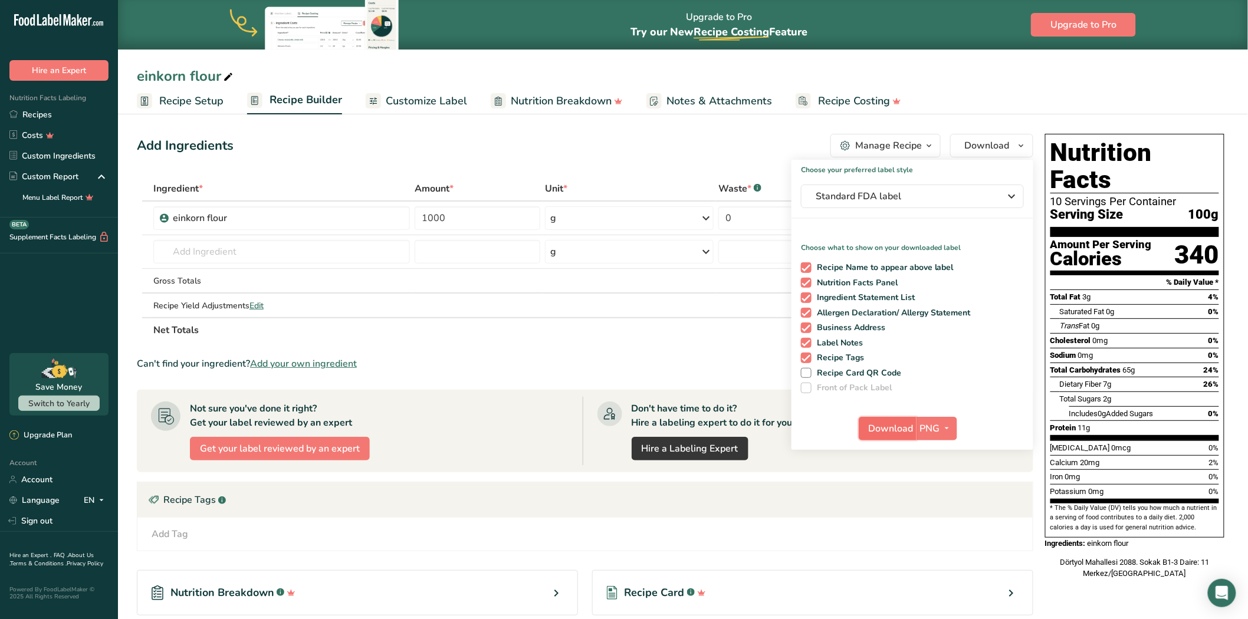
click at [890, 426] on span "Download" at bounding box center [891, 429] width 45 height 14
click at [63, 115] on link "Recipes" at bounding box center [59, 114] width 118 height 21
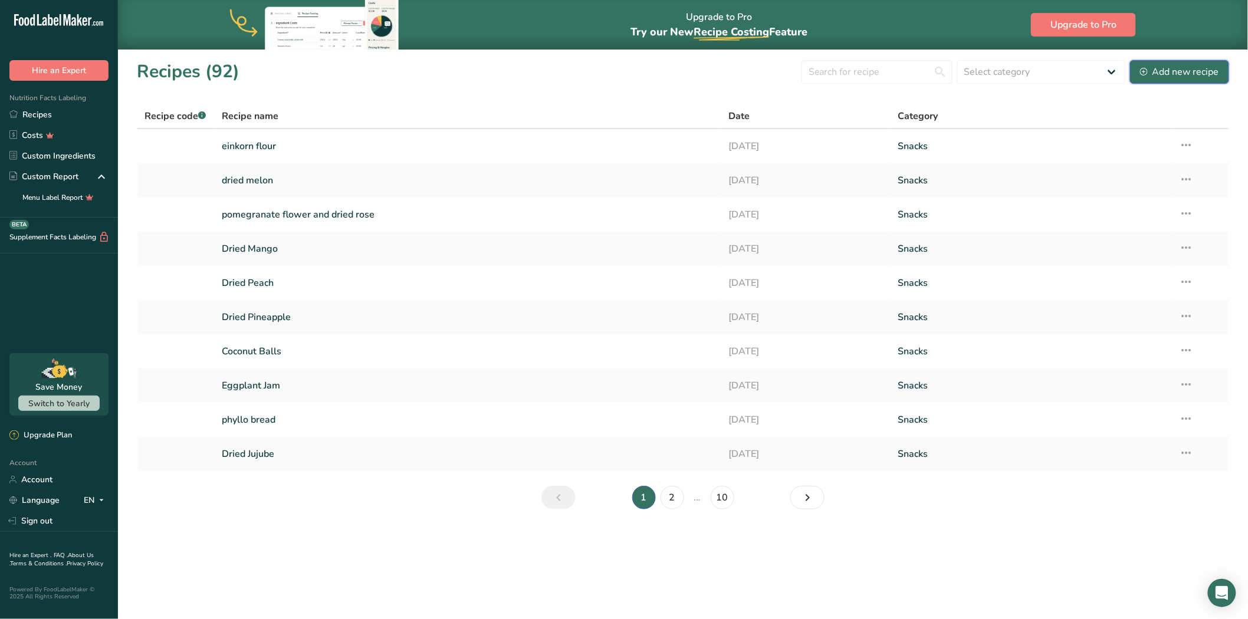
click at [1161, 62] on button "Add new recipe" at bounding box center [1179, 72] width 99 height 24
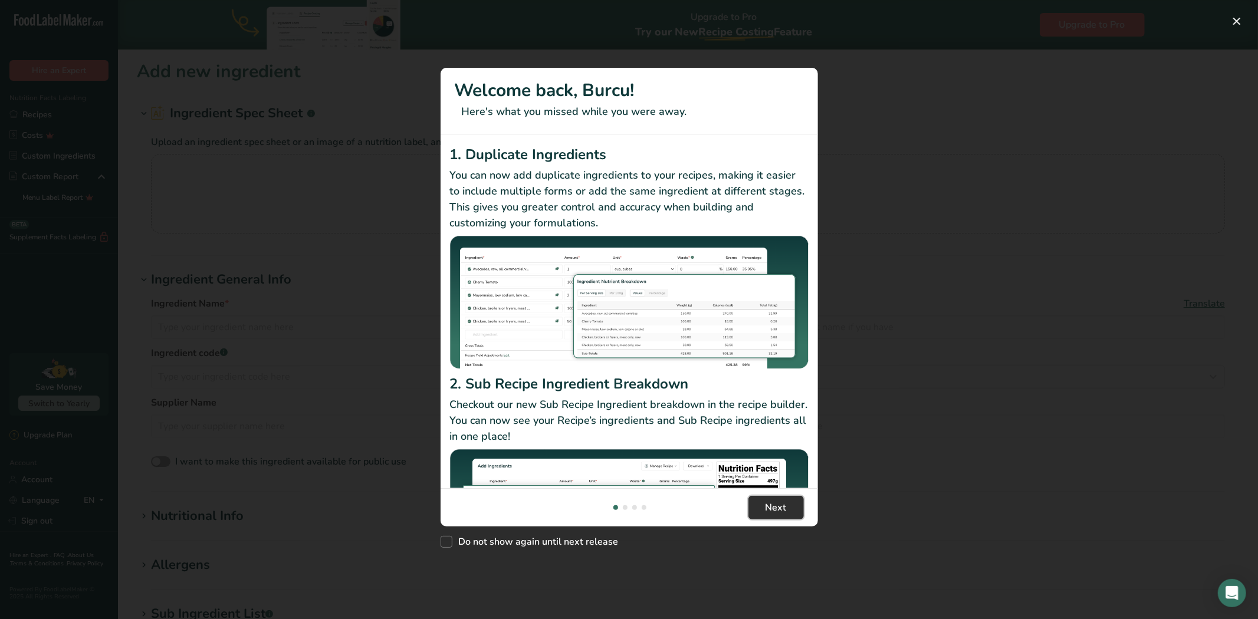
click at [763, 513] on button "Next" at bounding box center [776, 508] width 55 height 24
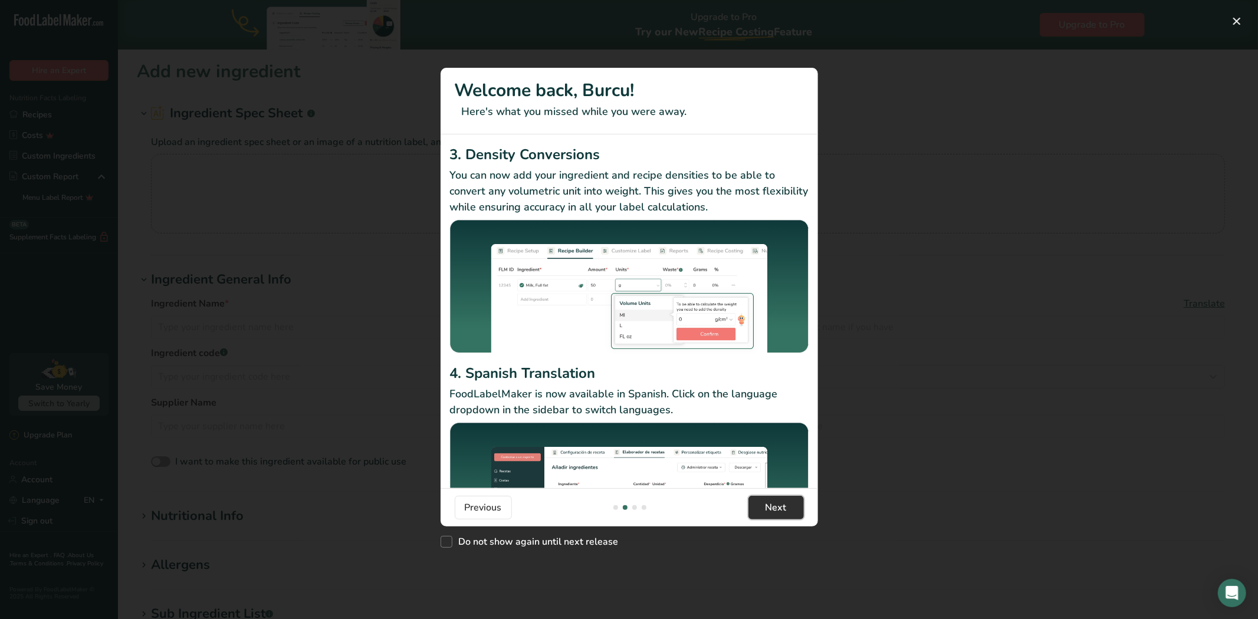
click at [763, 513] on button "Next" at bounding box center [776, 508] width 55 height 24
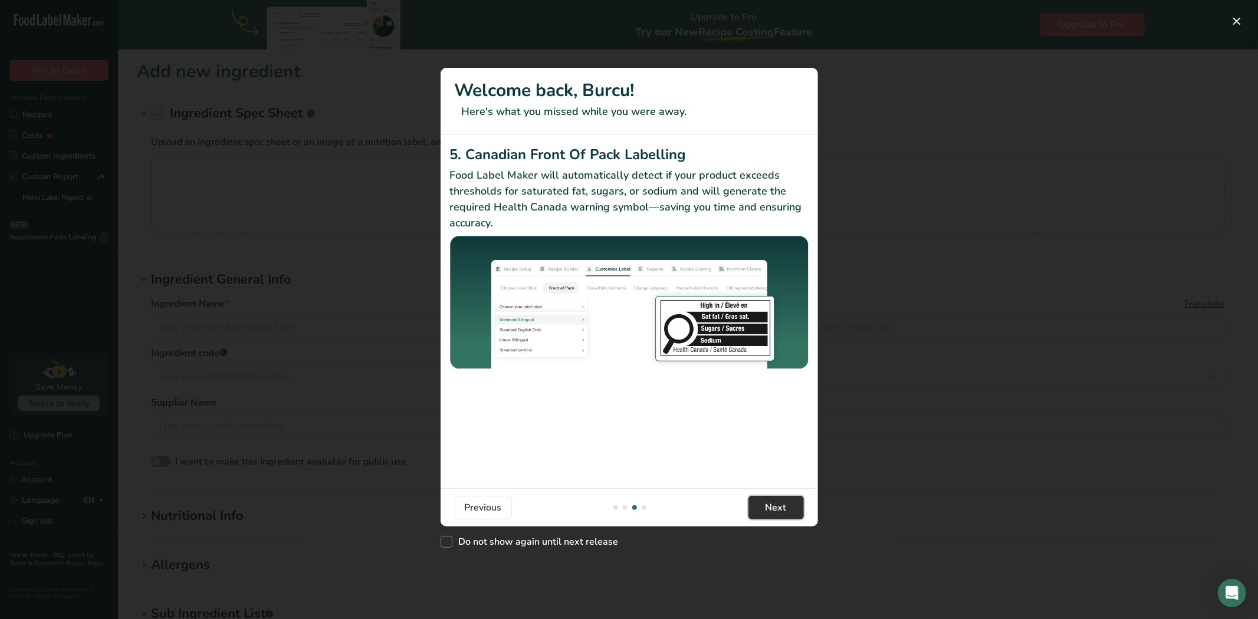
click at [763, 513] on button "Next" at bounding box center [776, 508] width 55 height 24
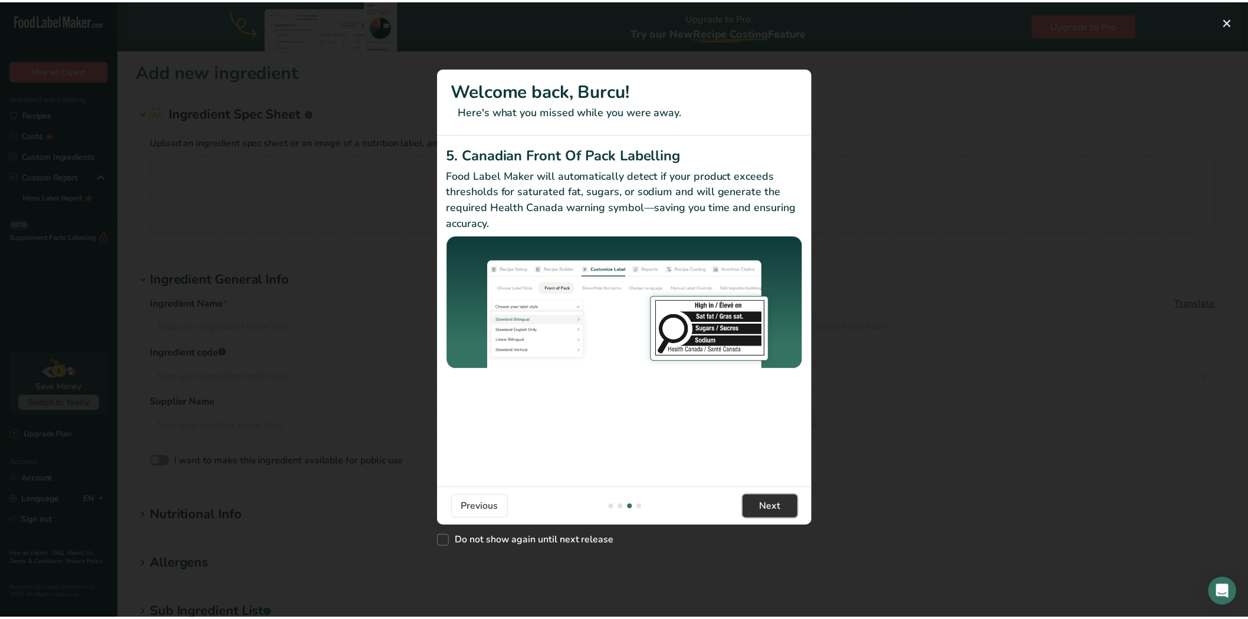
scroll to position [0, 1133]
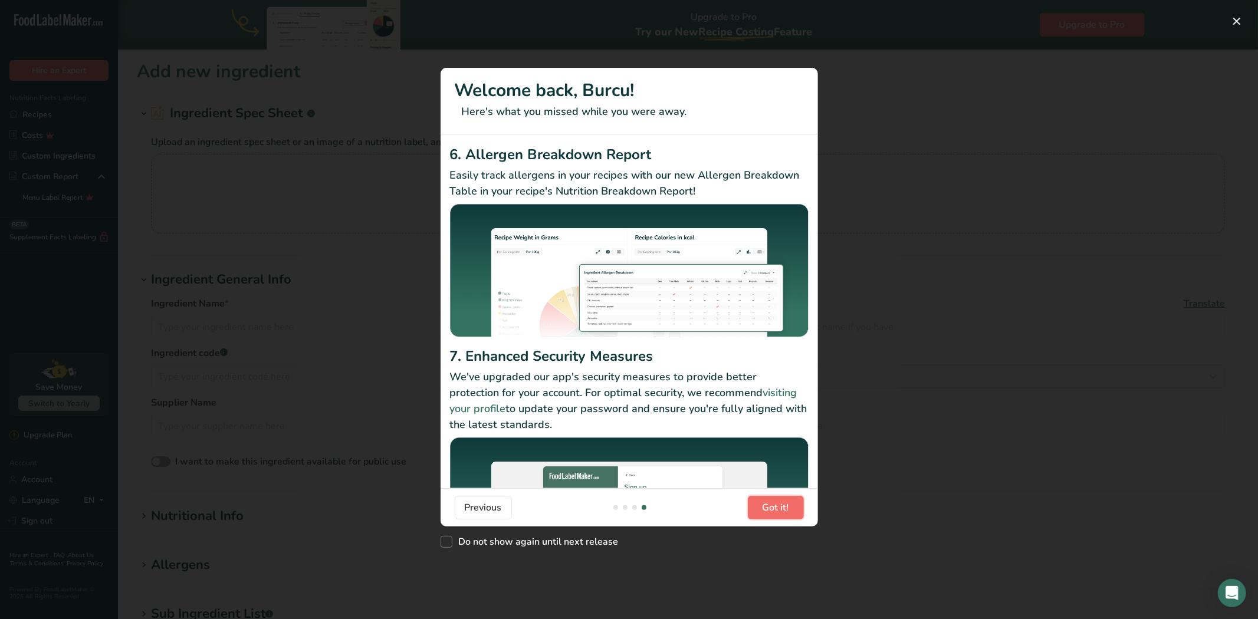
click at [763, 513] on span "Got it!" at bounding box center [776, 508] width 27 height 14
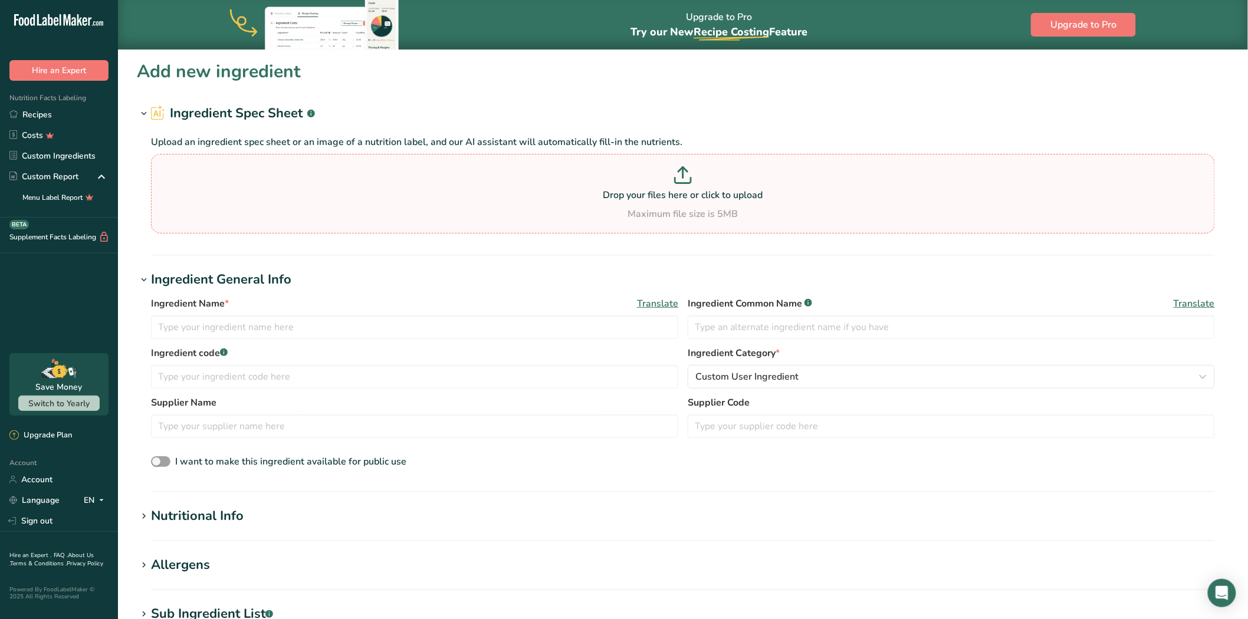
click at [649, 156] on div "Drop your files here or click to upload Maximum file size is 5MB" at bounding box center [683, 194] width 1064 height 80
click at [649, 156] on input "Drop your files here or click to upload Maximum file size is 5MB" at bounding box center [683, 194] width 1064 height 80
type input "C:\fakepath\siyah incir.png"
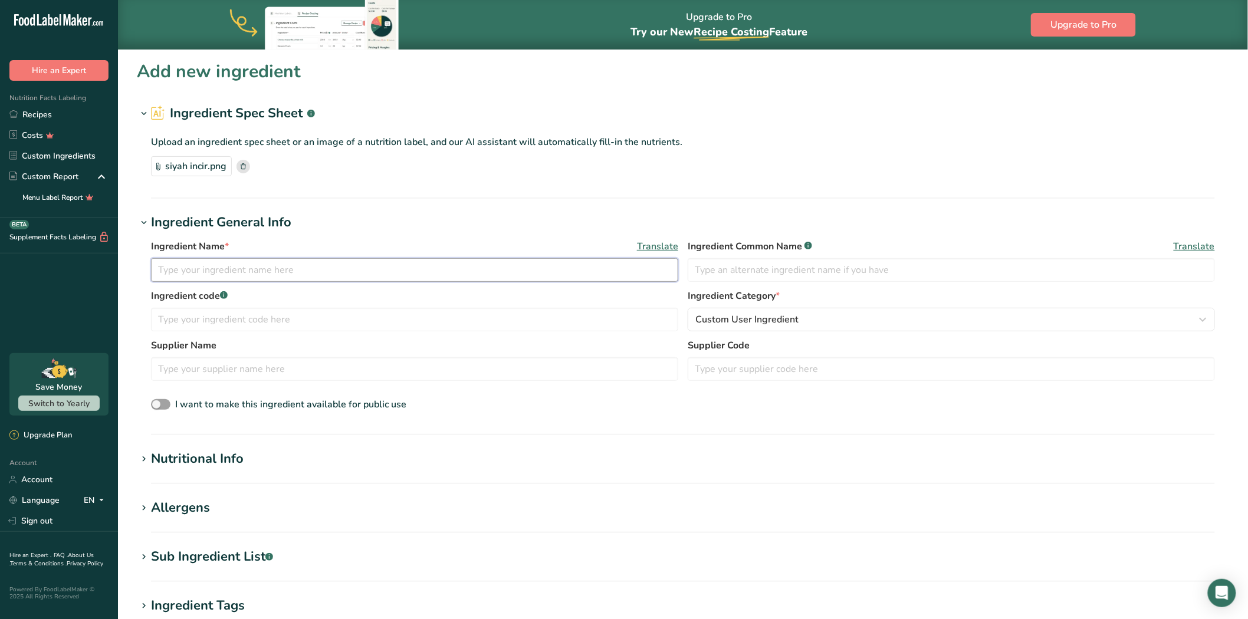
click at [274, 270] on input "text" at bounding box center [414, 270] width 527 height 24
paste input "freeze-dried black figs"
type input "freeze-dried black figs"
click at [719, 320] on span "Custom User Ingredient" at bounding box center [747, 320] width 103 height 14
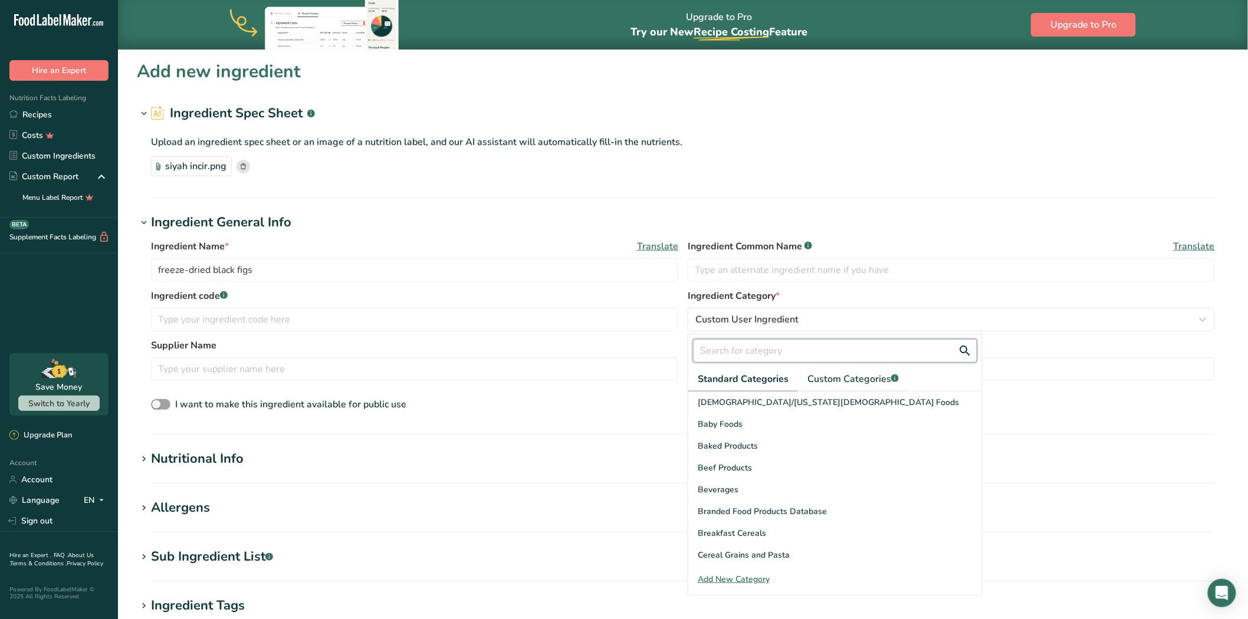
click at [745, 346] on input "text" at bounding box center [835, 351] width 284 height 24
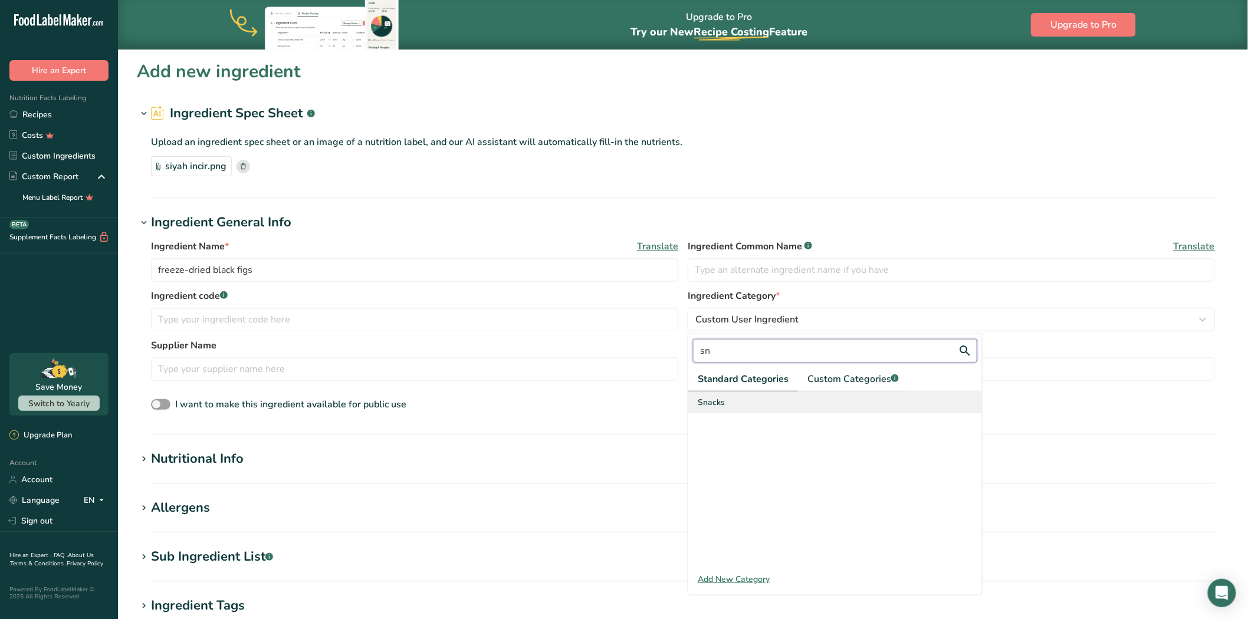
type input "sn"
click at [733, 409] on div "Snacks" at bounding box center [836, 403] width 294 height 22
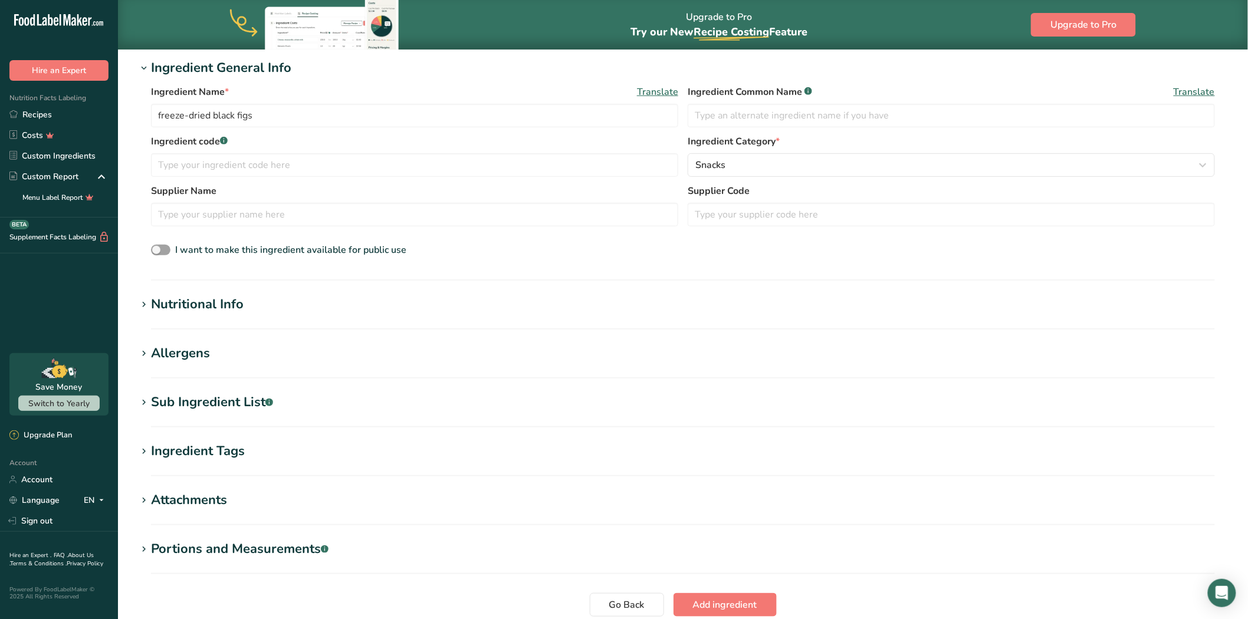
scroll to position [155, 0]
click at [706, 605] on span "Add ingredient" at bounding box center [725, 605] width 64 height 14
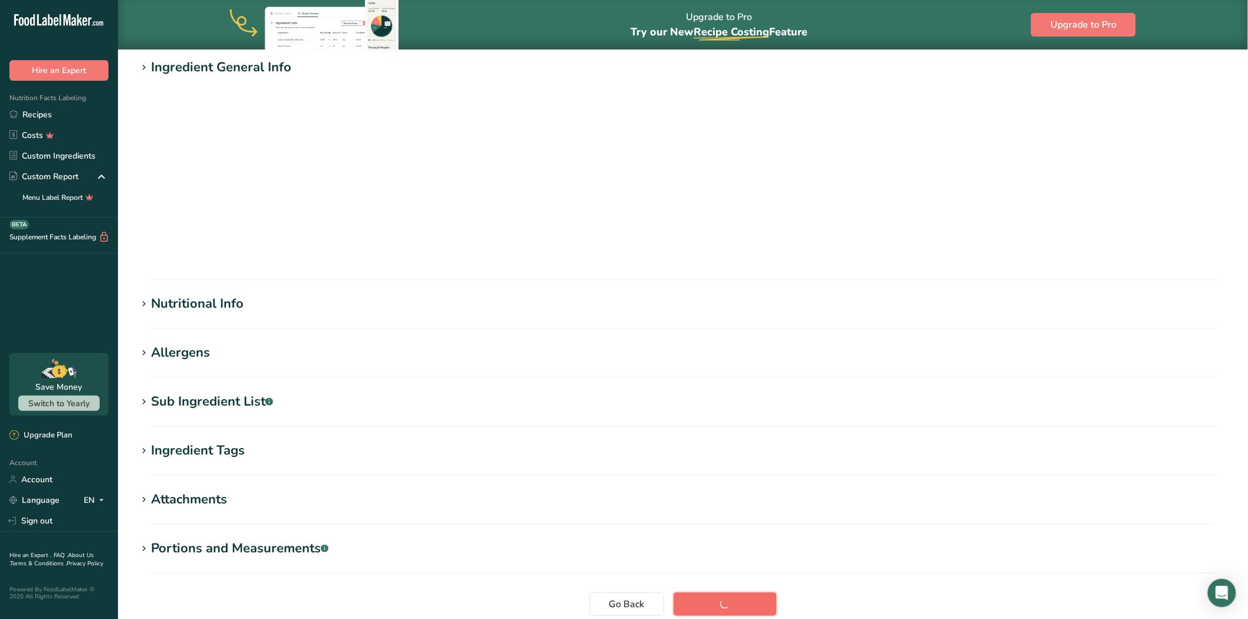
scroll to position [4, 0]
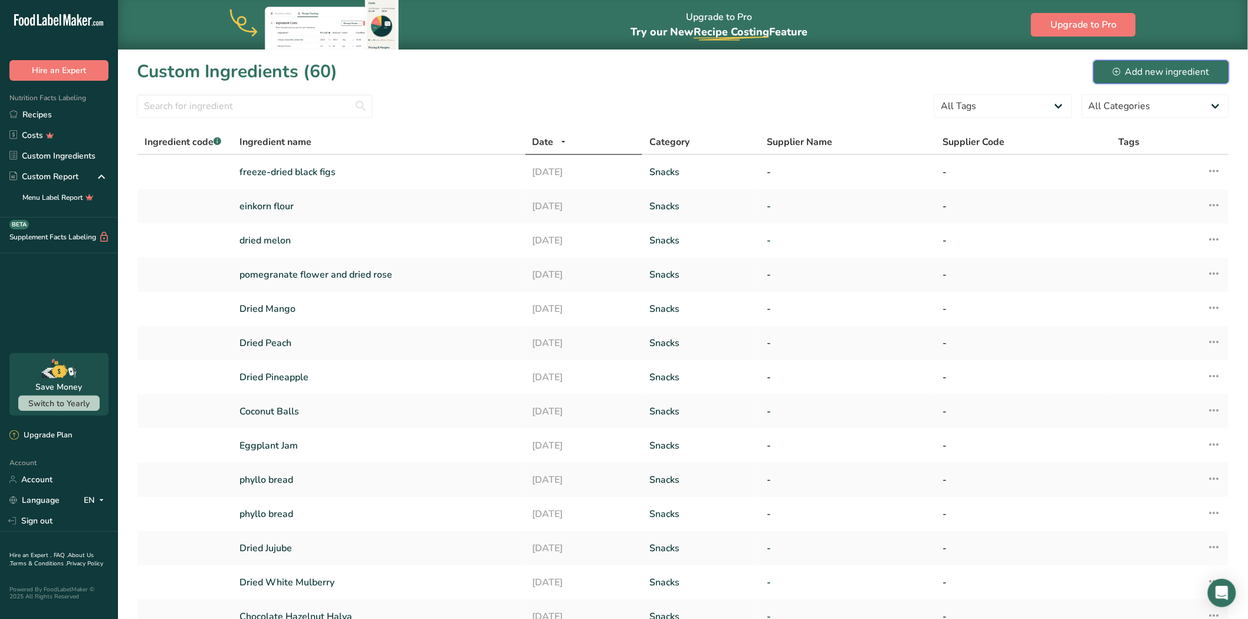
click at [1137, 68] on div "Add new ingredient" at bounding box center [1161, 72] width 97 height 14
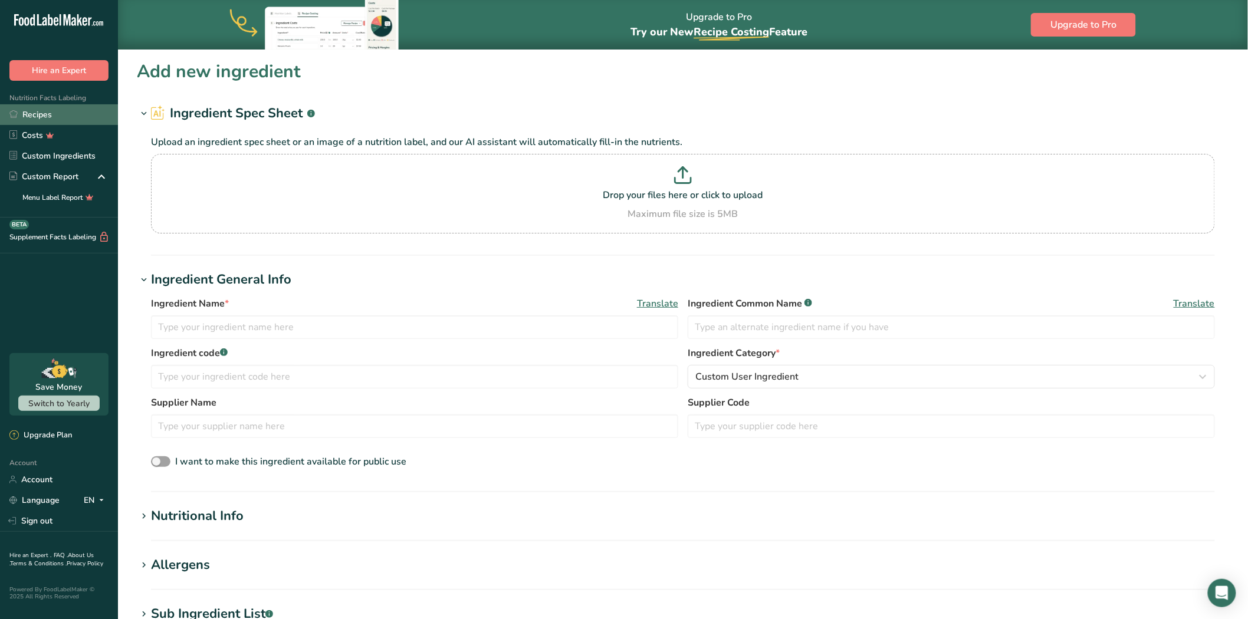
click at [66, 115] on link "Recipes" at bounding box center [59, 114] width 118 height 21
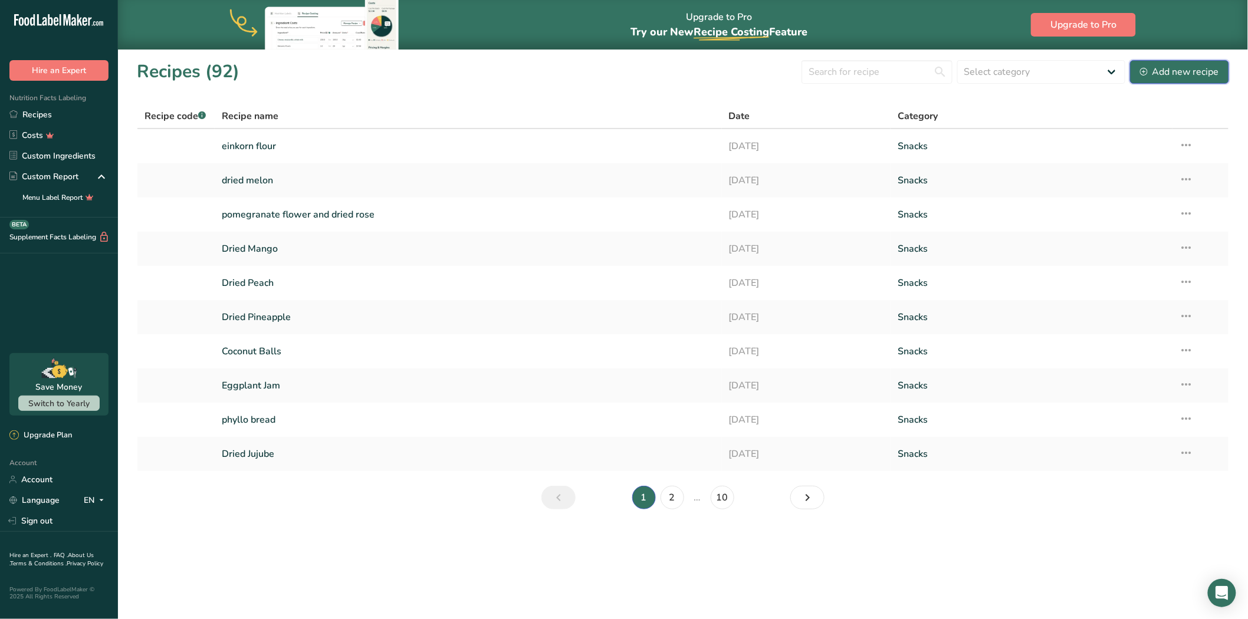
click at [1205, 67] on div "Add new recipe" at bounding box center [1179, 72] width 79 height 14
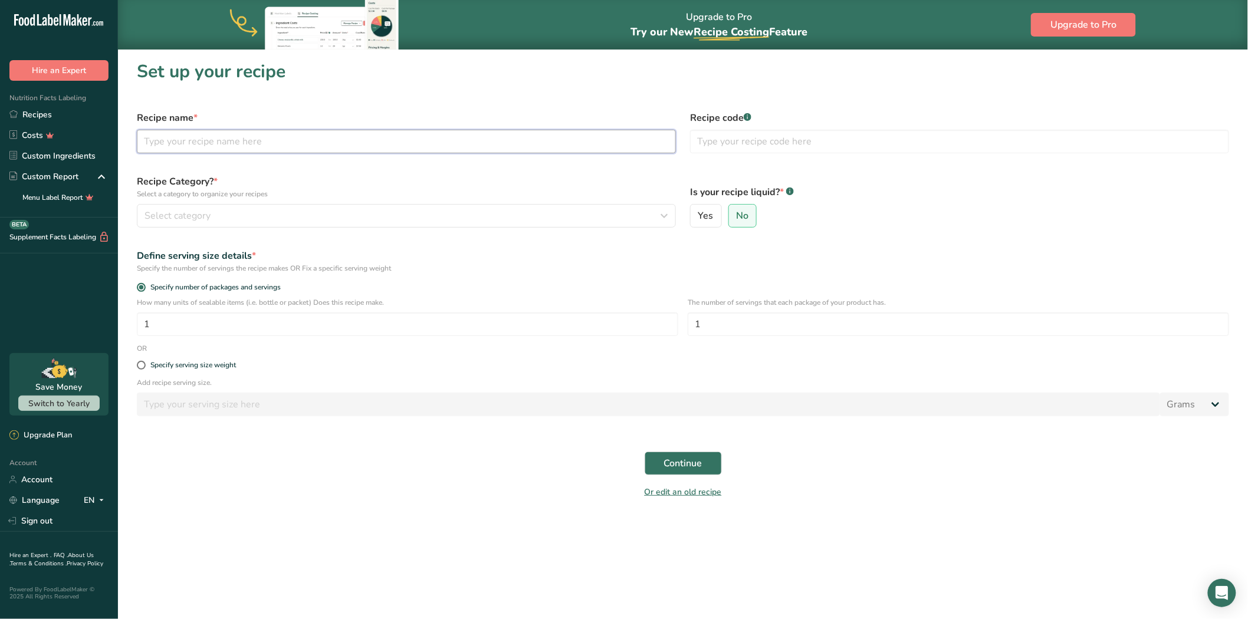
click at [344, 144] on input "text" at bounding box center [406, 142] width 539 height 24
paste input "freeze-dried black figs"
type input "freeze-dried black figs"
click at [274, 217] on div "Select category" at bounding box center [403, 216] width 517 height 14
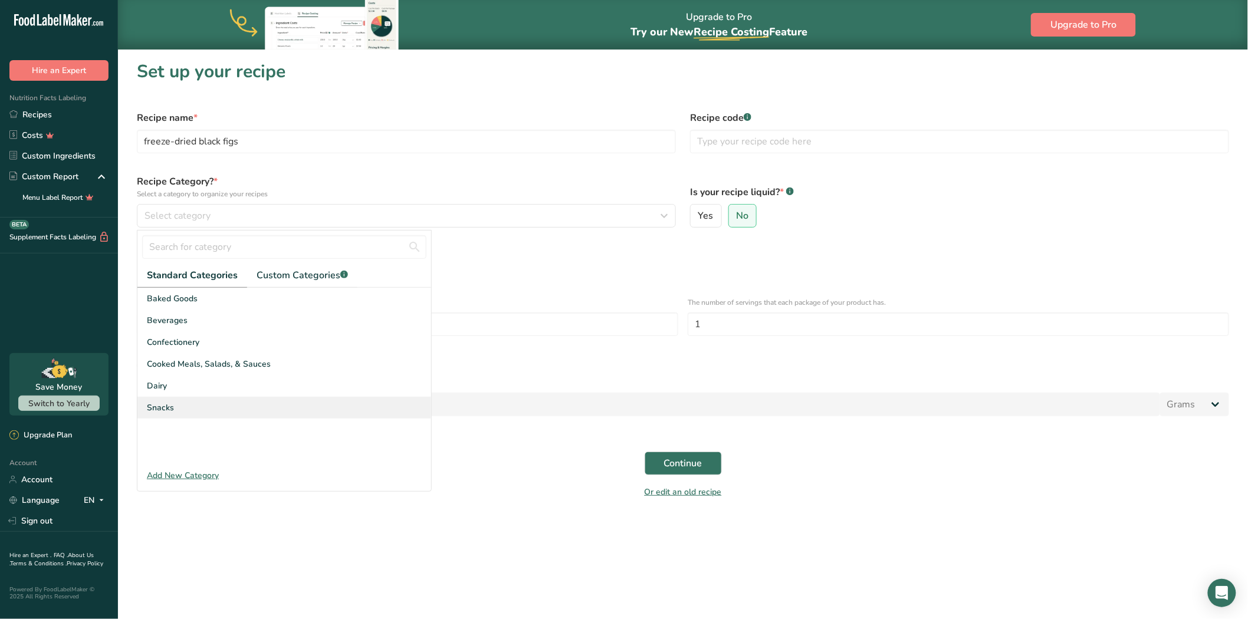
click at [209, 398] on div "Snacks" at bounding box center [284, 408] width 294 height 22
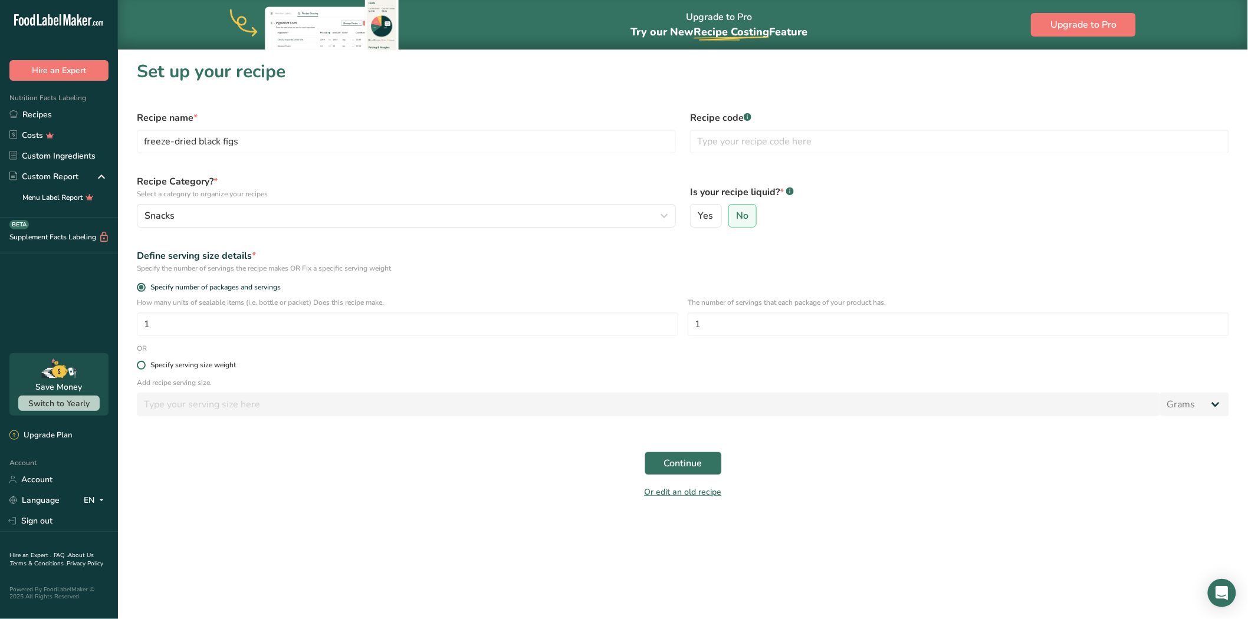
click at [142, 363] on span at bounding box center [141, 365] width 9 height 9
click at [142, 363] on input "Specify serving size weight" at bounding box center [141, 366] width 8 height 8
radio input "true"
radio input "false"
click at [142, 402] on input "number" at bounding box center [649, 405] width 1024 height 24
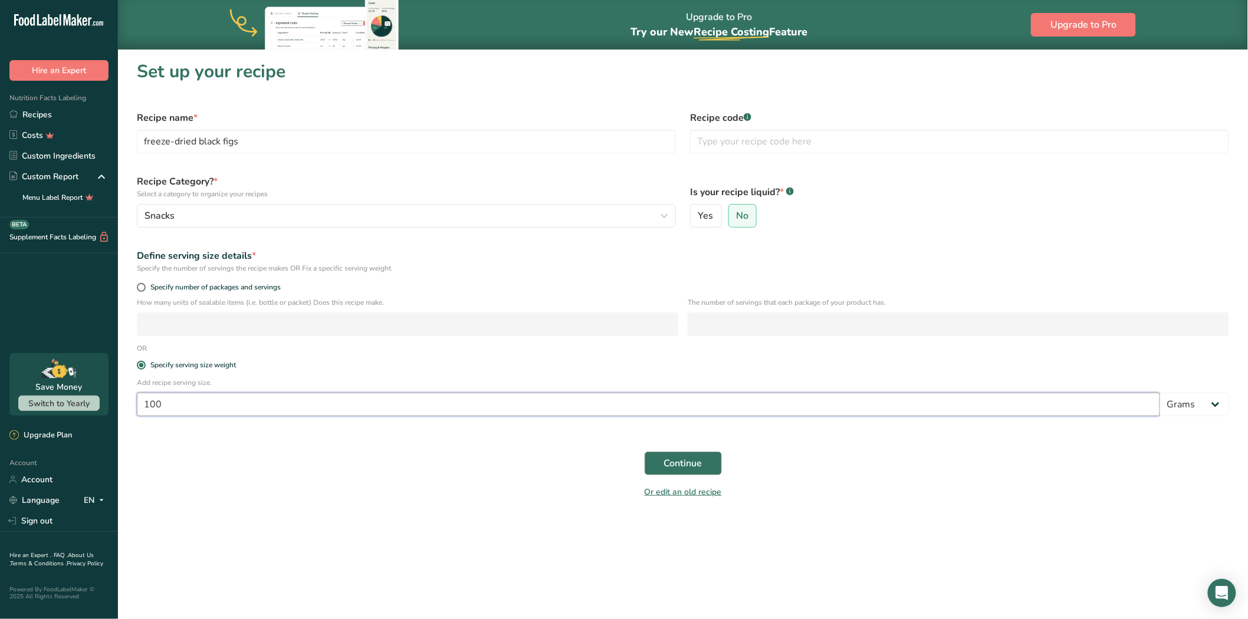
type input "100"
click at [677, 455] on button "Continue" at bounding box center [683, 464] width 77 height 24
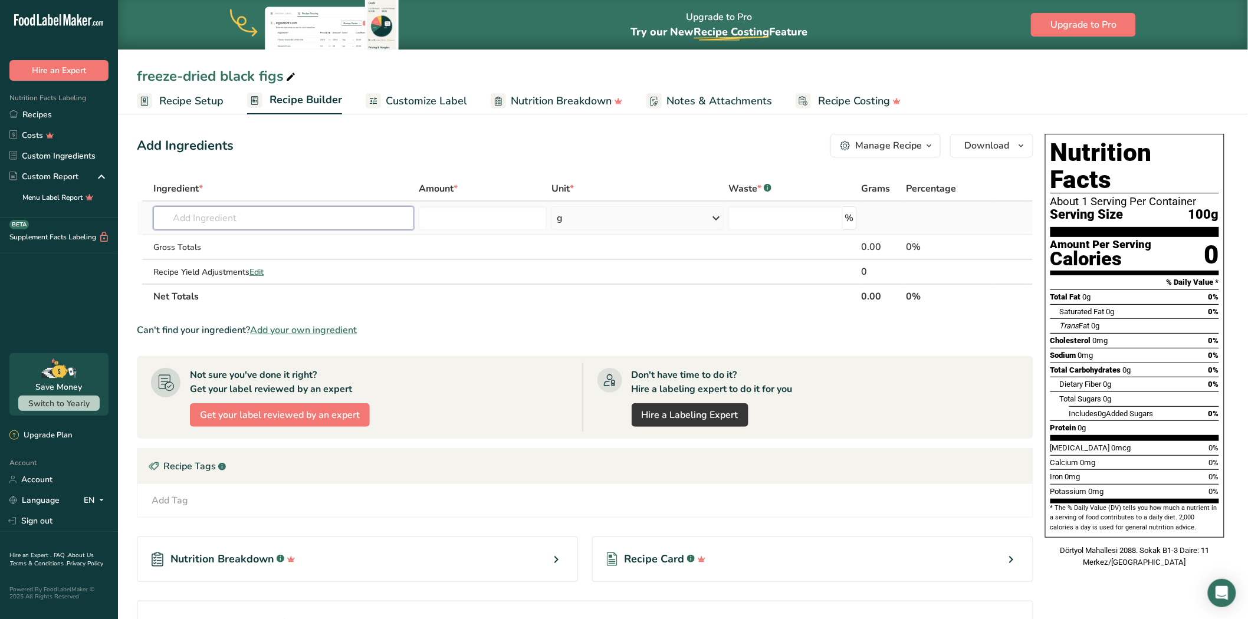
click at [210, 221] on input "text" at bounding box center [283, 218] width 261 height 24
paste input "freeze-dried black figs"
type input "freeze-dried black figs"
click at [198, 248] on p "freeze-dried black figs" at bounding box center [210, 242] width 94 height 12
type input "freeze-dried black figs"
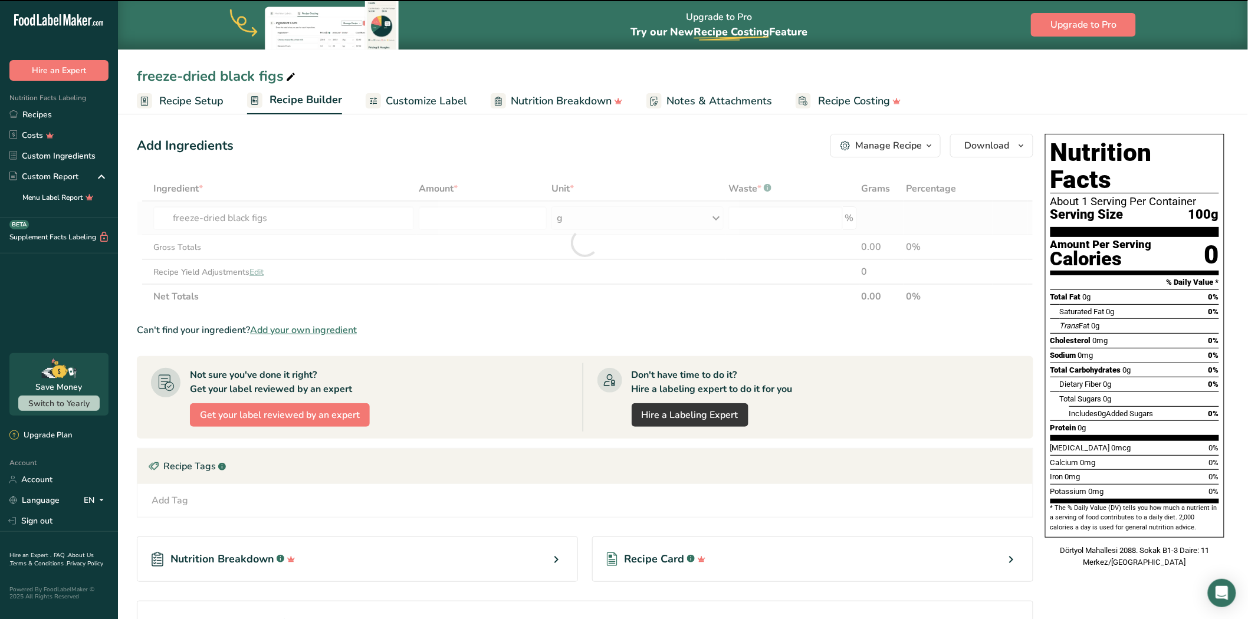
type input "0"
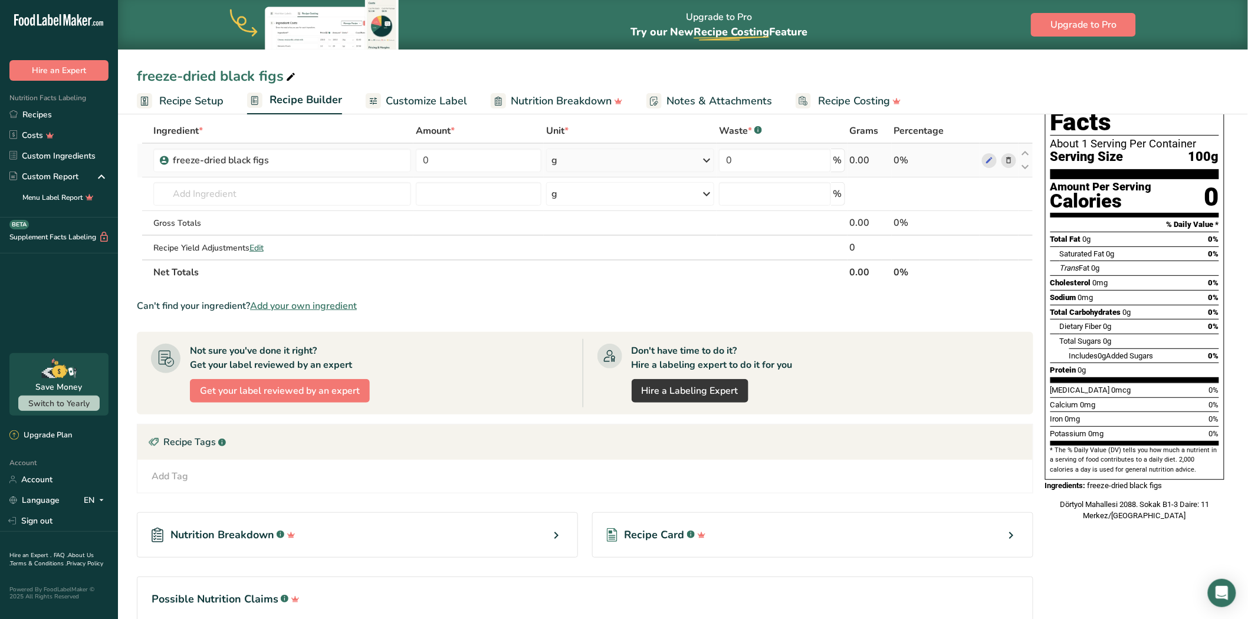
scroll to position [116, 0]
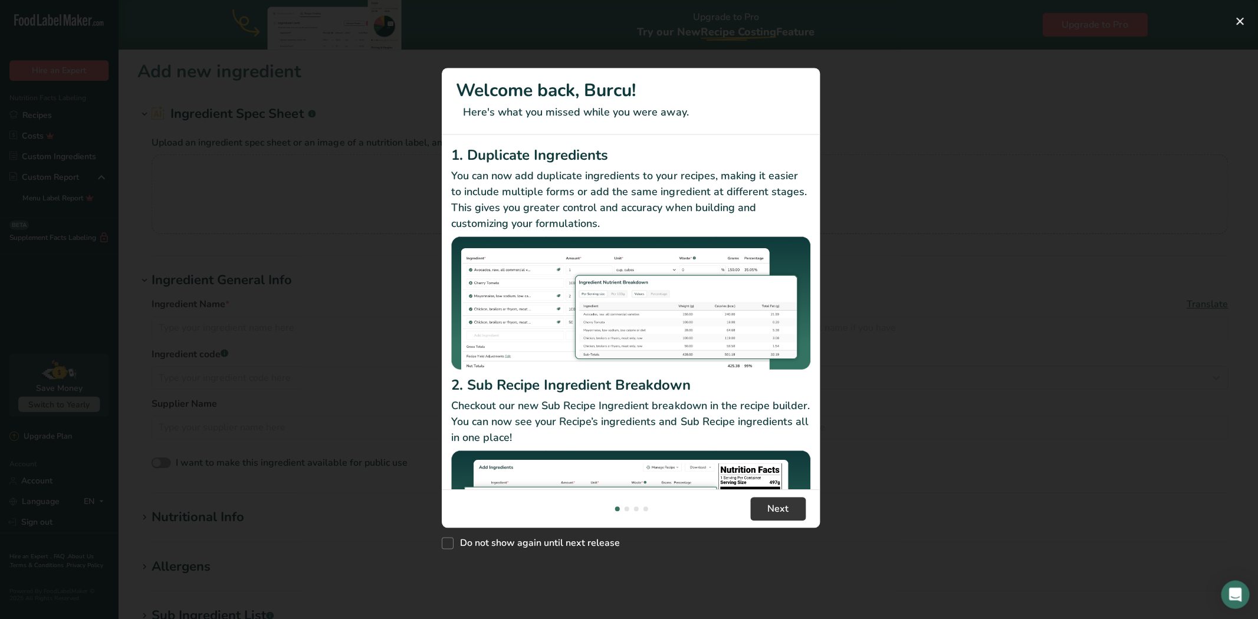
click at [46, 121] on div "New Features" at bounding box center [629, 309] width 1258 height 619
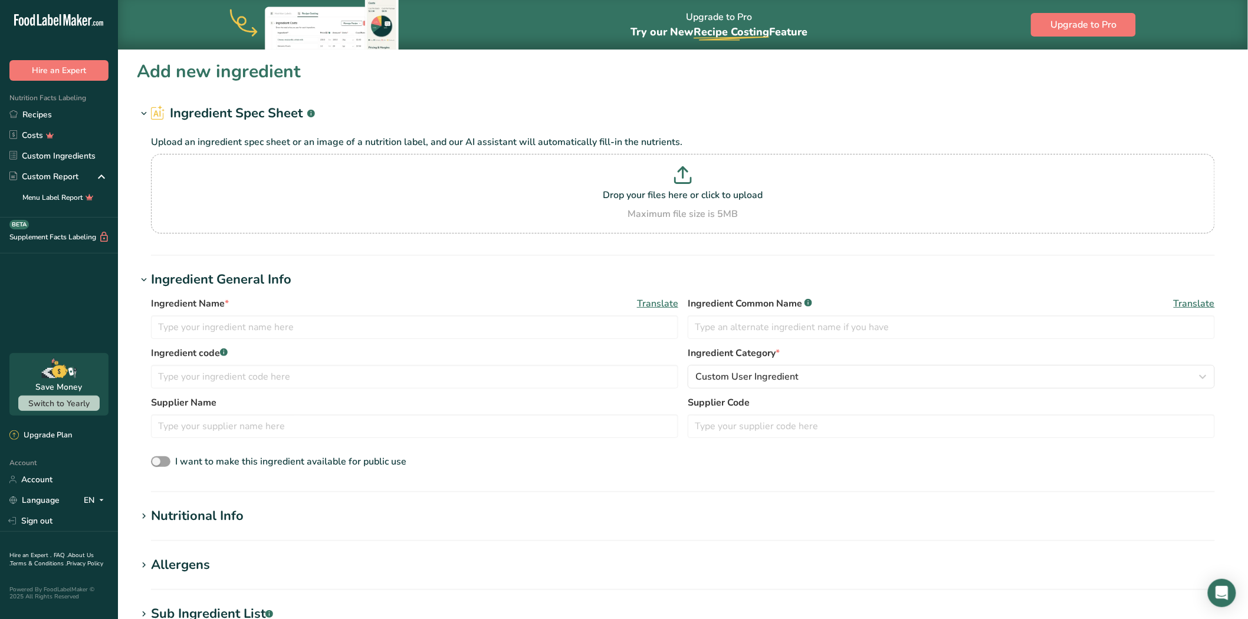
click at [46, 121] on link "Recipes" at bounding box center [59, 114] width 118 height 21
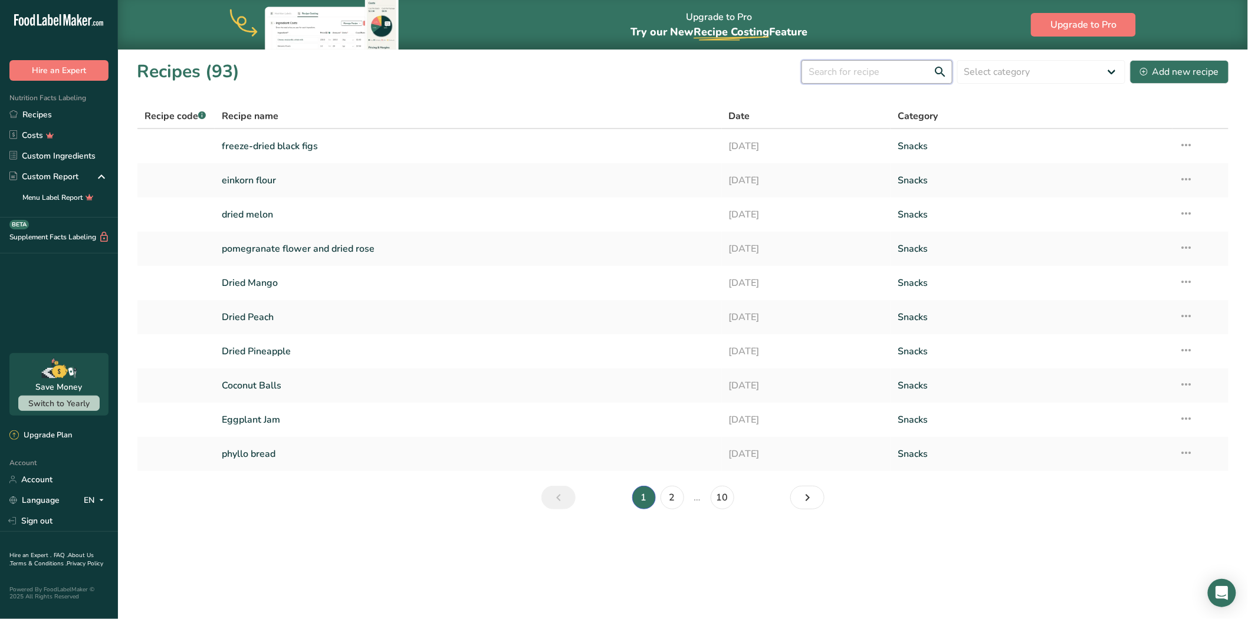
click at [824, 65] on input "text" at bounding box center [877, 72] width 151 height 24
click at [685, 137] on link "freeze-dried black figs" at bounding box center [468, 146] width 493 height 25
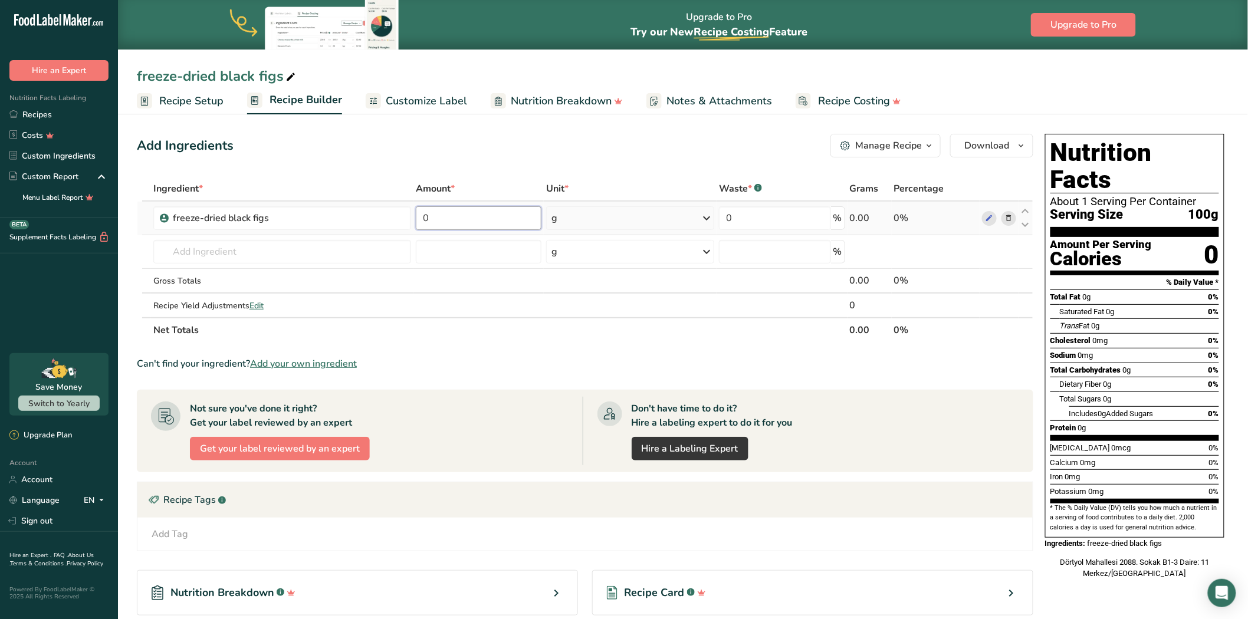
click at [502, 214] on input "0" at bounding box center [479, 218] width 126 height 24
click at [579, 219] on div "Ingredient * Amount * Unit * Waste * .a-a{fill:#347362;}.b-a{fill:#fff;} Grams …" at bounding box center [585, 259] width 897 height 166
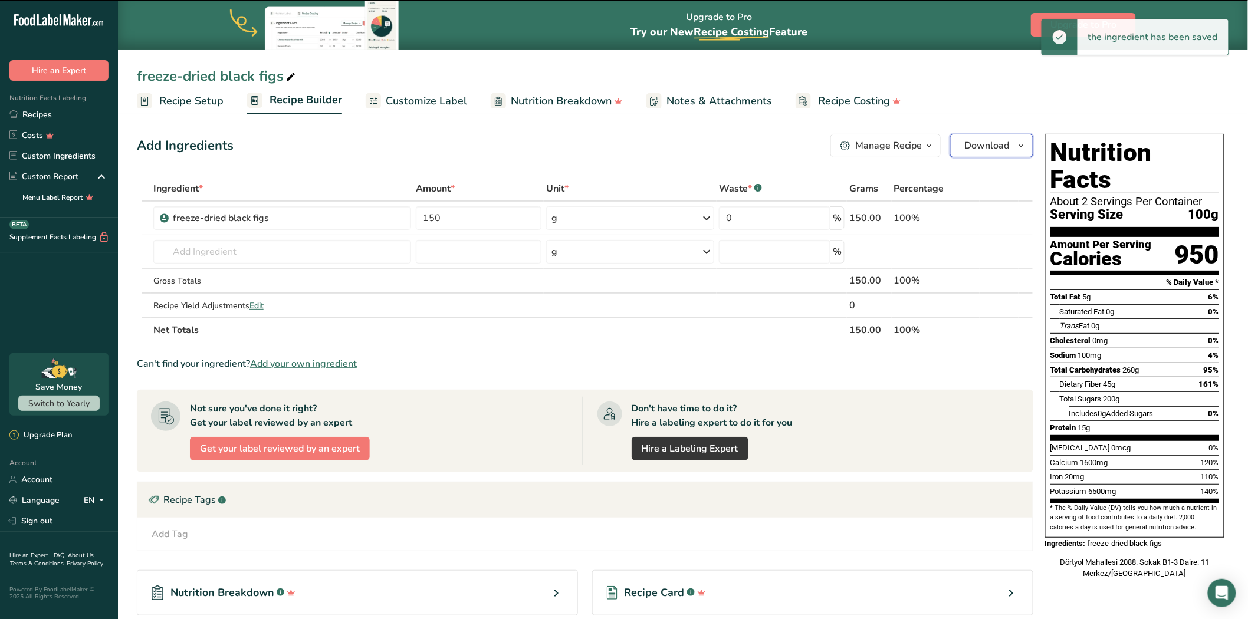
click at [975, 143] on span "Download" at bounding box center [987, 146] width 45 height 14
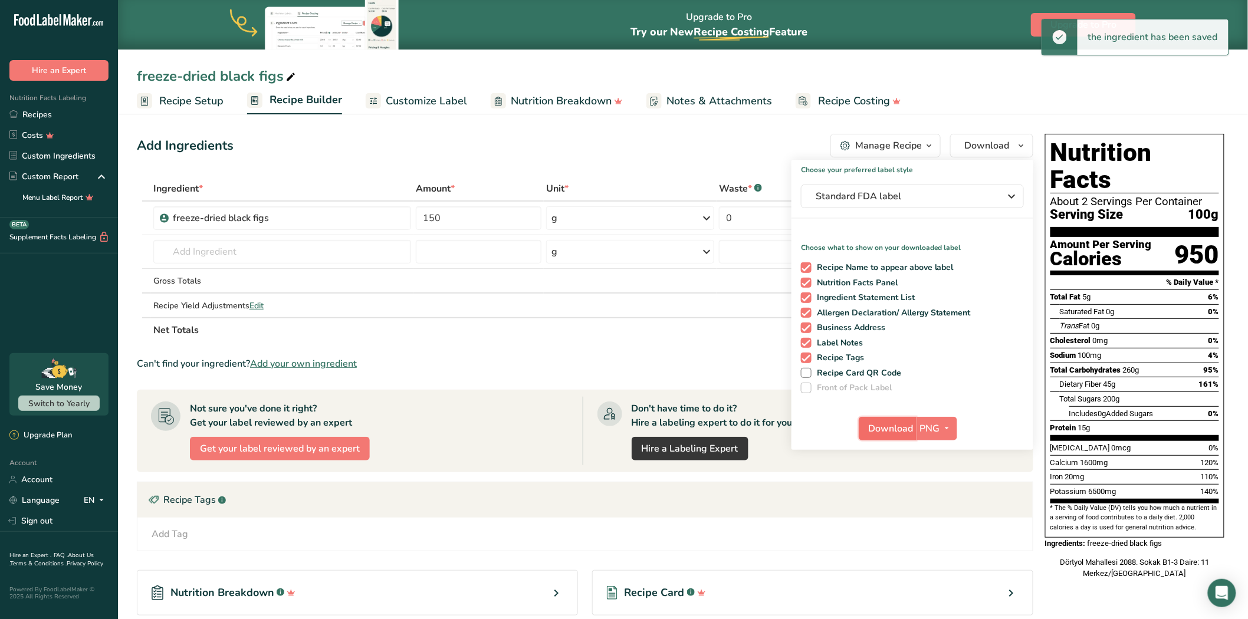
click at [888, 431] on span "Download" at bounding box center [891, 429] width 45 height 14
click at [526, 219] on input "15" at bounding box center [479, 218] width 126 height 24
type input "1"
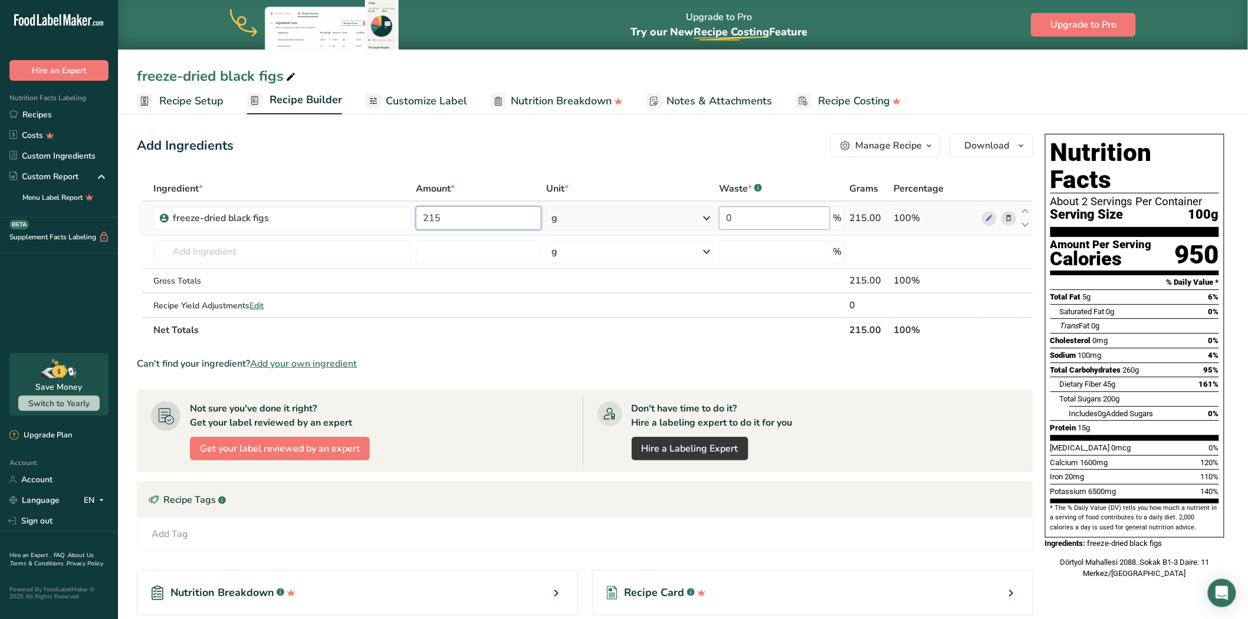
type input "215"
click at [794, 224] on div "Ingredient * Amount * Unit * Waste * .a-a{fill:#347362;}.b-a{fill:#fff;} Grams …" at bounding box center [585, 259] width 897 height 166
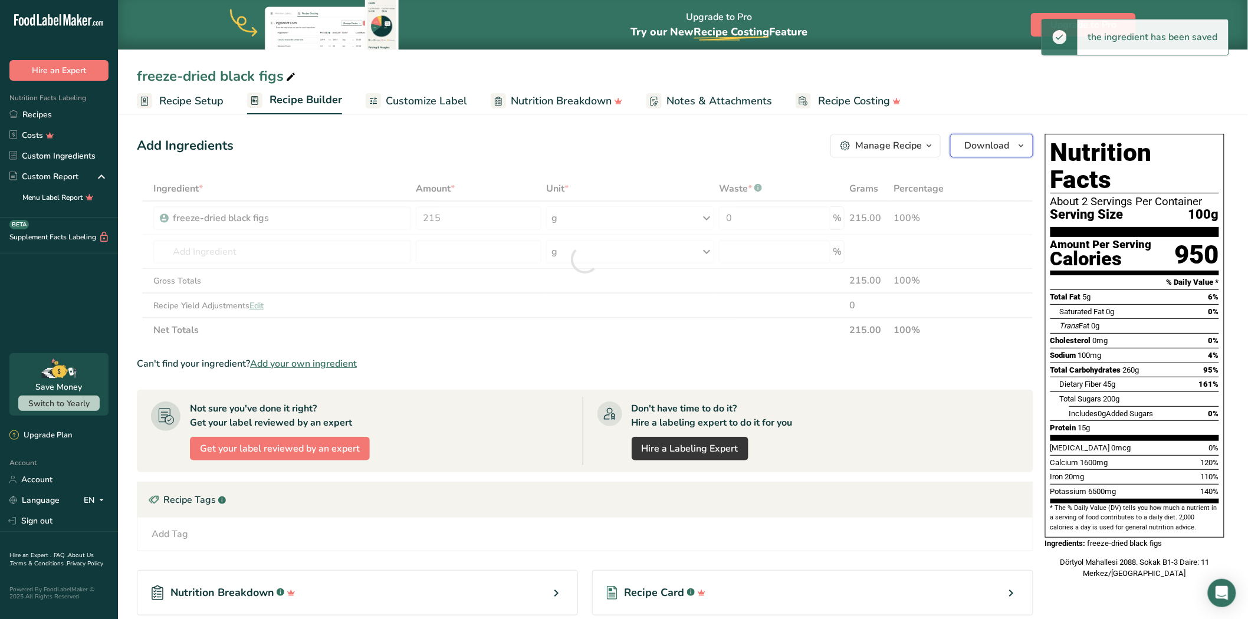
click at [997, 142] on span "Download" at bounding box center [987, 146] width 45 height 14
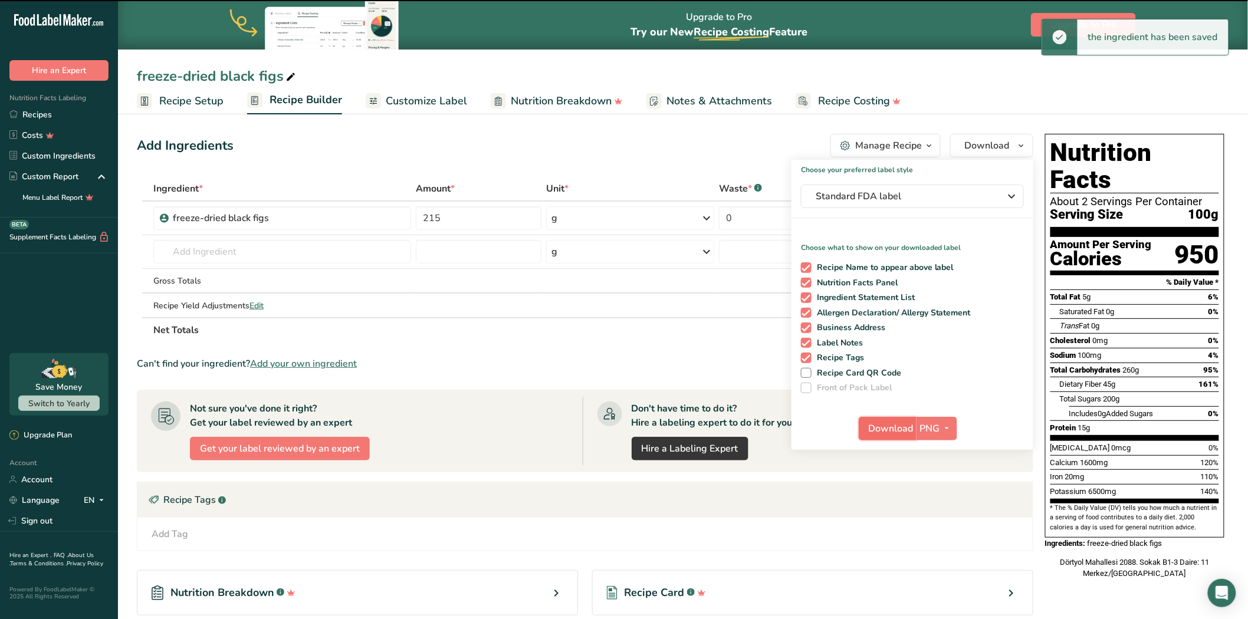
click at [894, 422] on span "Download" at bounding box center [891, 429] width 45 height 14
